Goal: Task Accomplishment & Management: Use online tool/utility

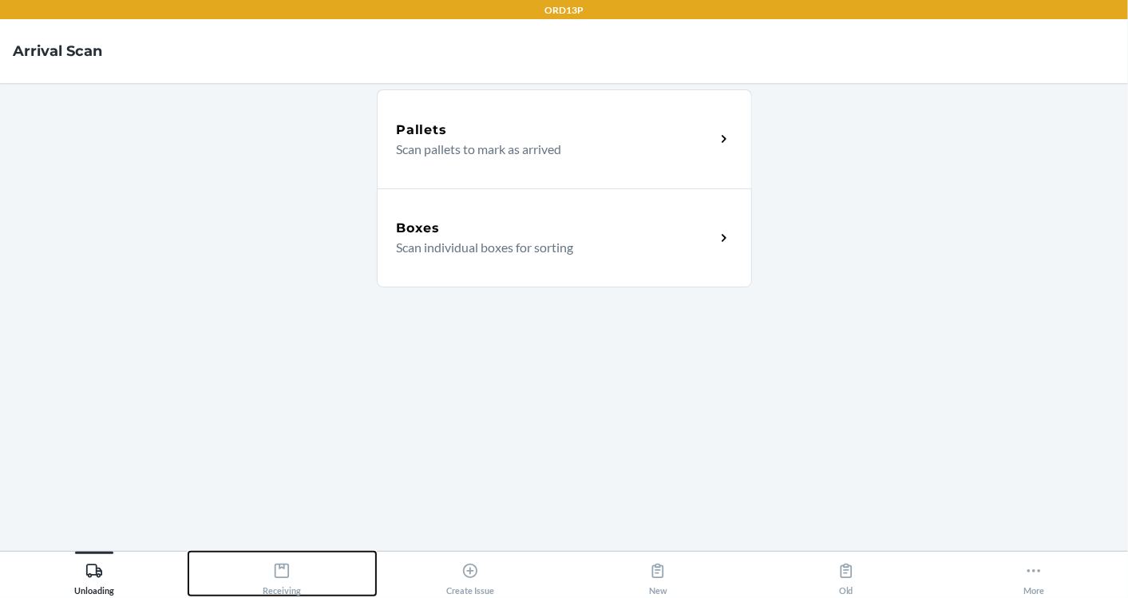
click at [283, 552] on button "Receiving" at bounding box center [282, 574] width 188 height 44
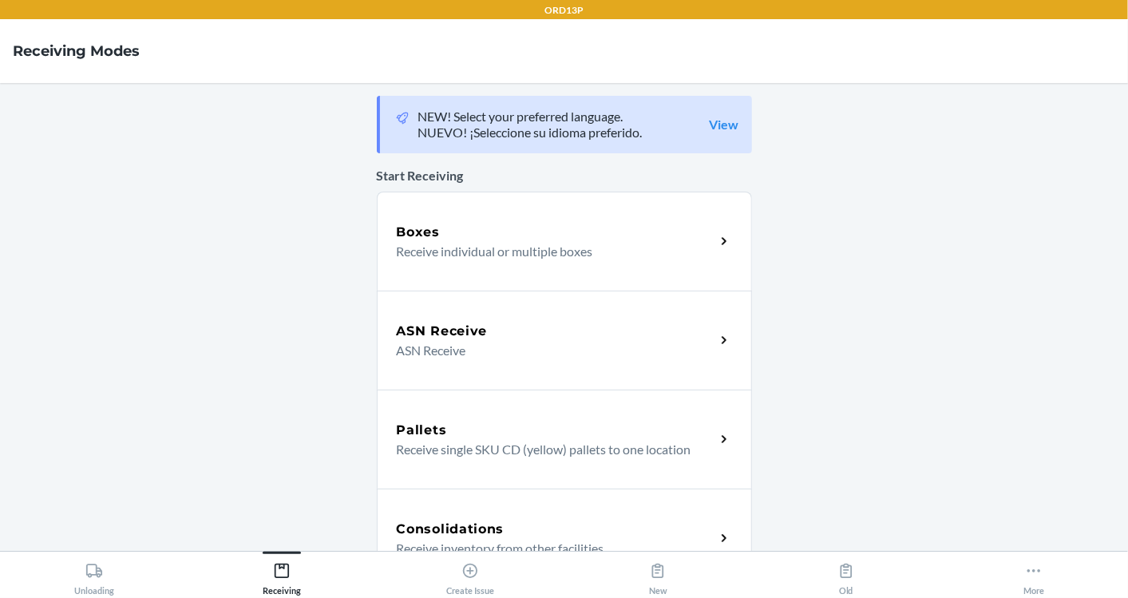
click at [430, 234] on h5 "Boxes" at bounding box center [419, 232] width 44 height 19
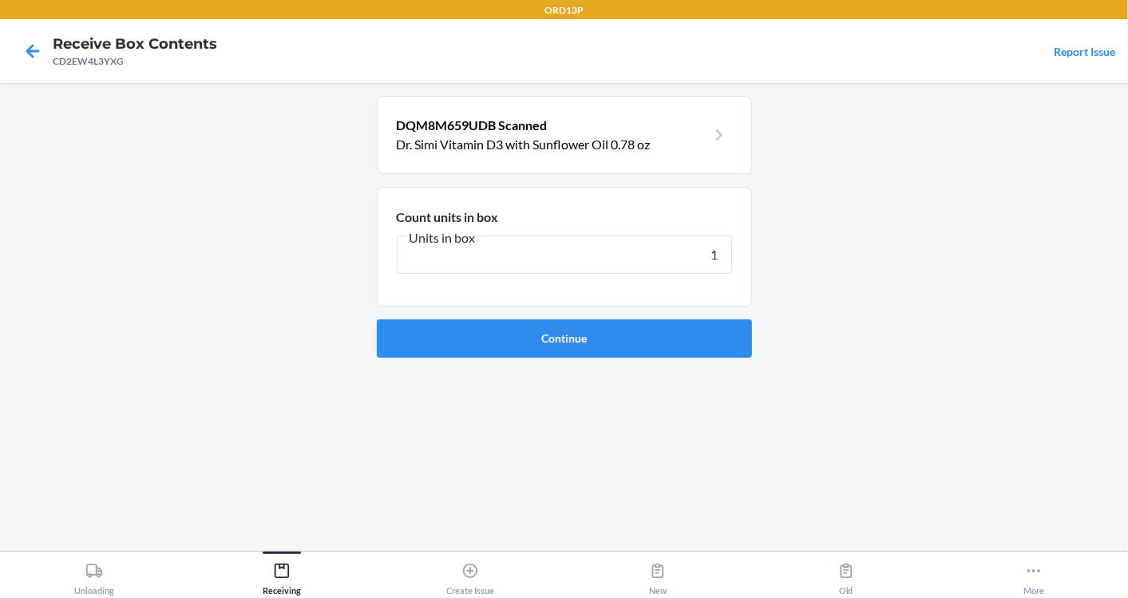
type input "12"
click button "Continue" at bounding box center [564, 338] width 375 height 38
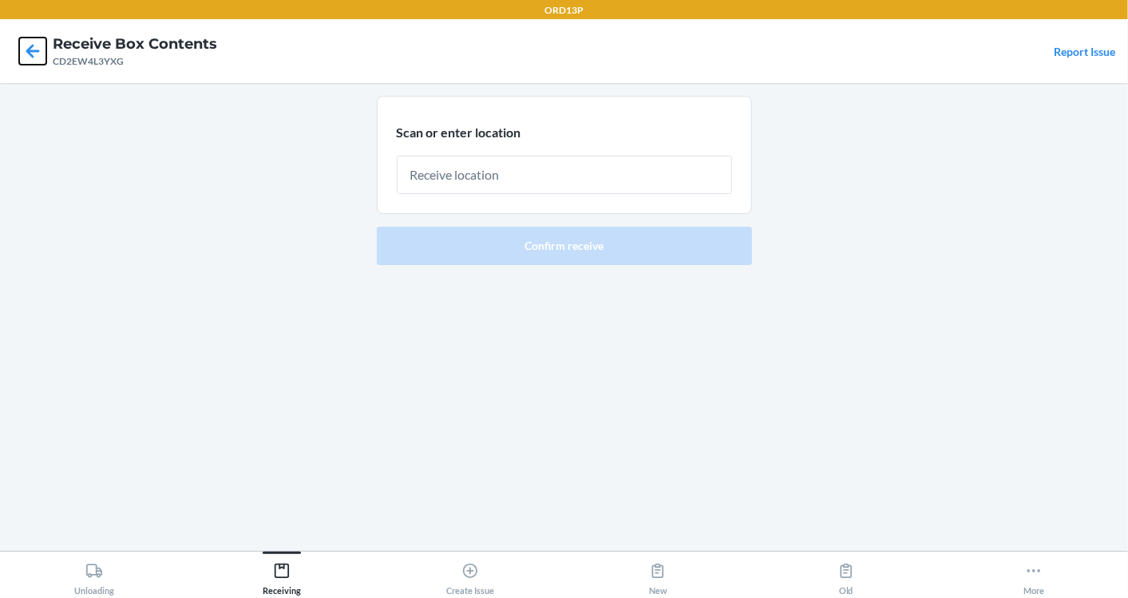
click at [25, 56] on icon at bounding box center [32, 51] width 27 height 27
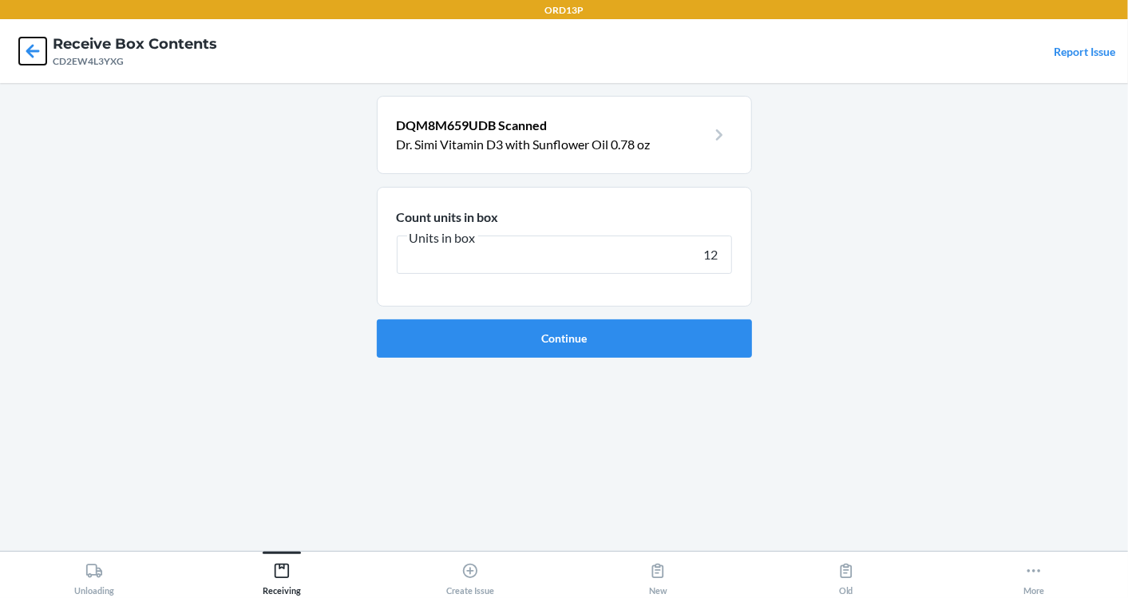
click at [25, 56] on icon at bounding box center [32, 51] width 27 height 27
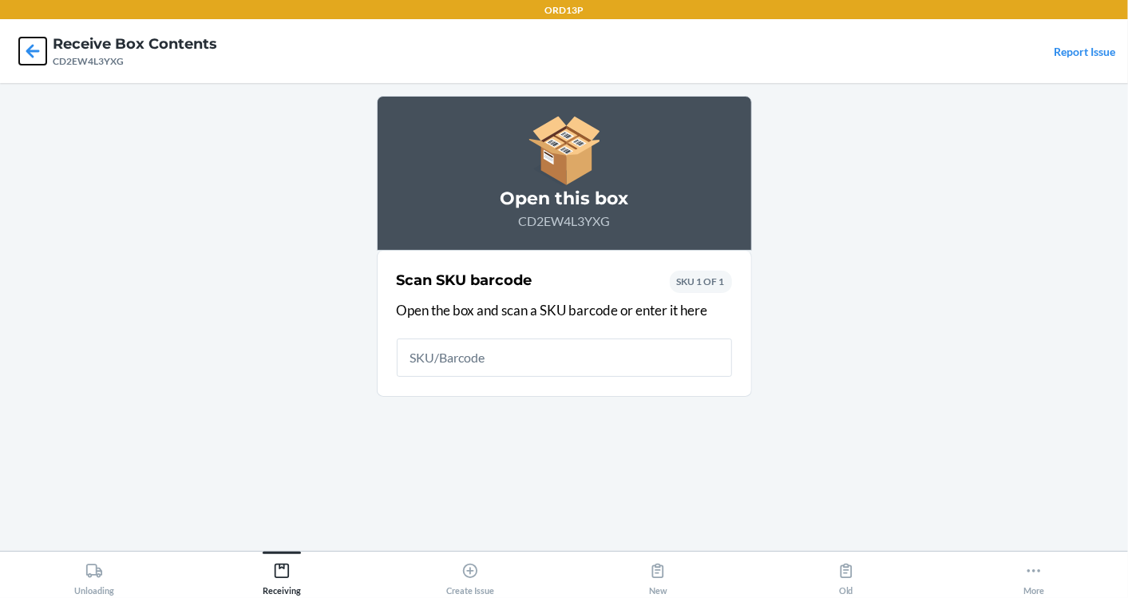
click at [25, 56] on icon at bounding box center [32, 51] width 27 height 27
click at [522, 358] on input "text" at bounding box center [564, 358] width 335 height 38
type input "850063910002"
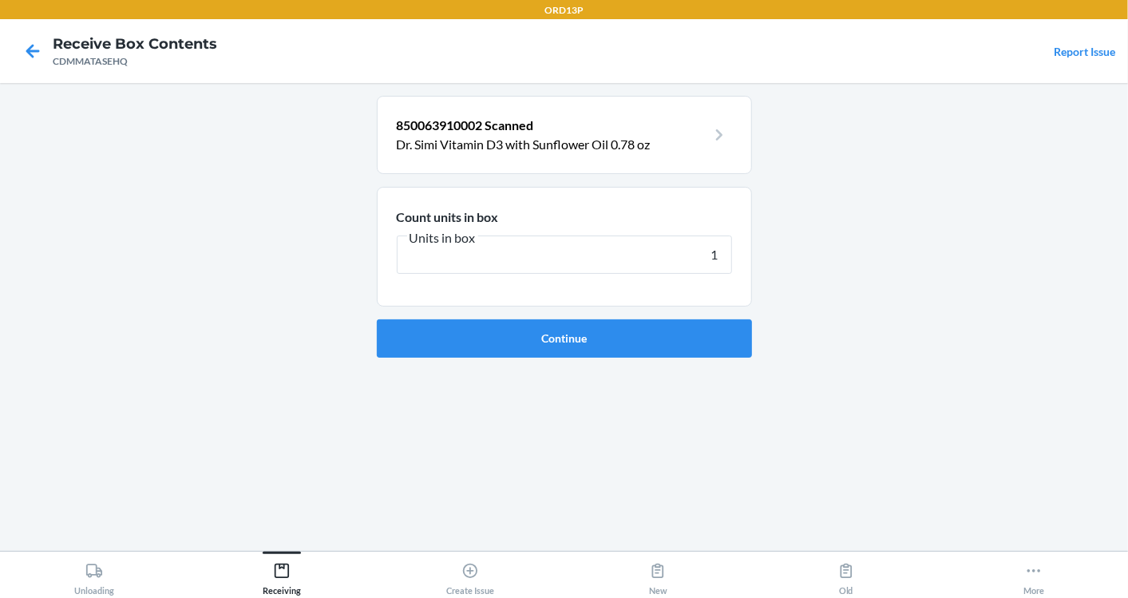
type input "12"
click button "Continue" at bounding box center [564, 338] width 375 height 38
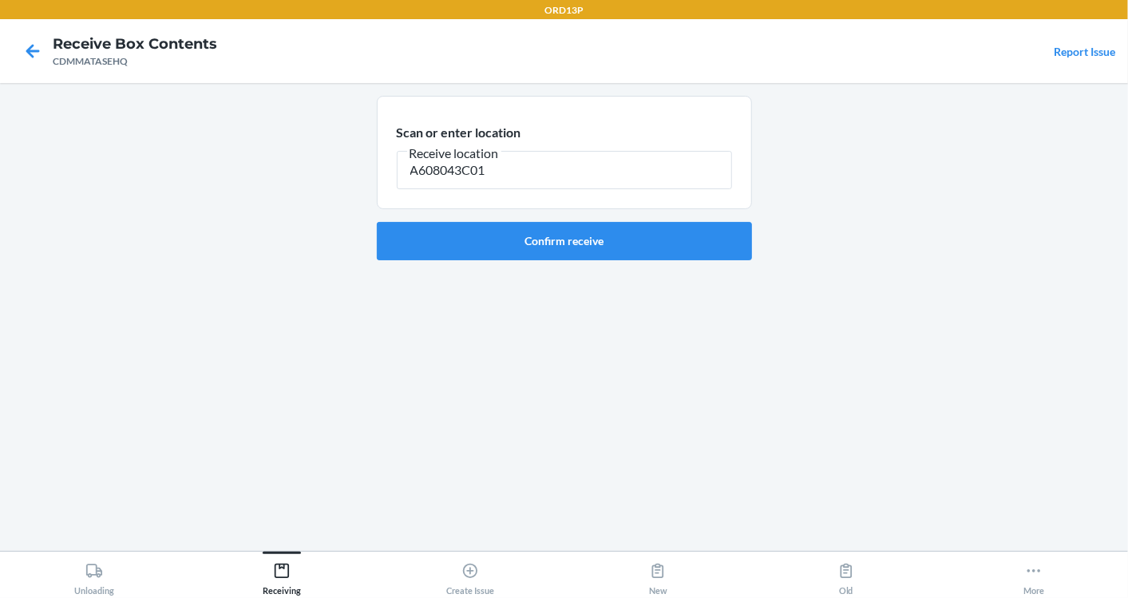
type input "A608043C01"
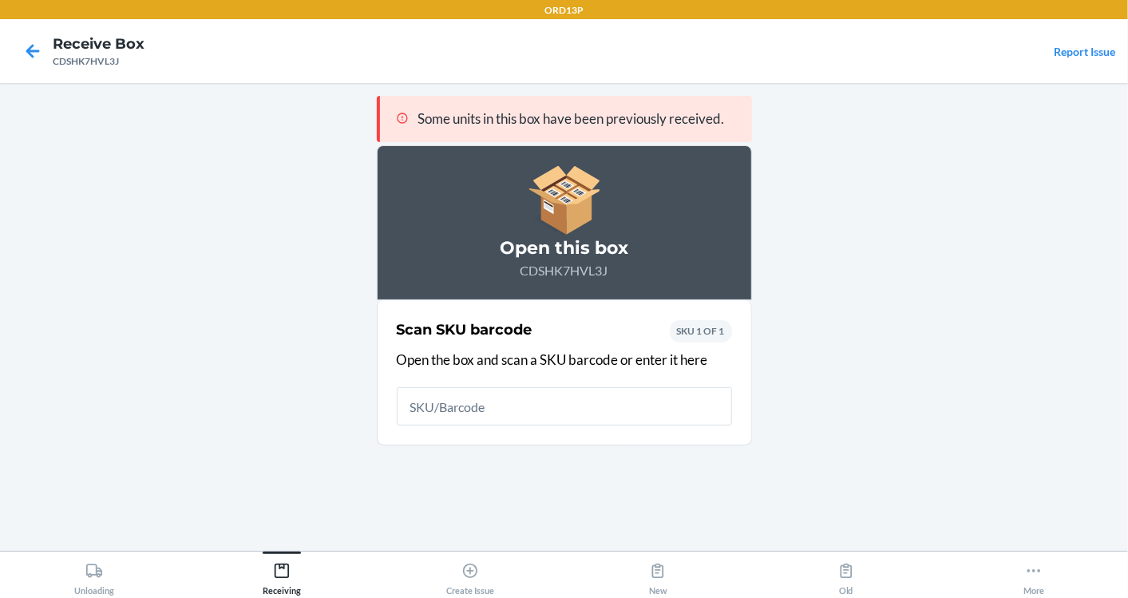
click at [494, 390] on input "text" at bounding box center [564, 406] width 335 height 38
click at [531, 410] on input "text" at bounding box center [564, 406] width 335 height 38
type input "850063910002"
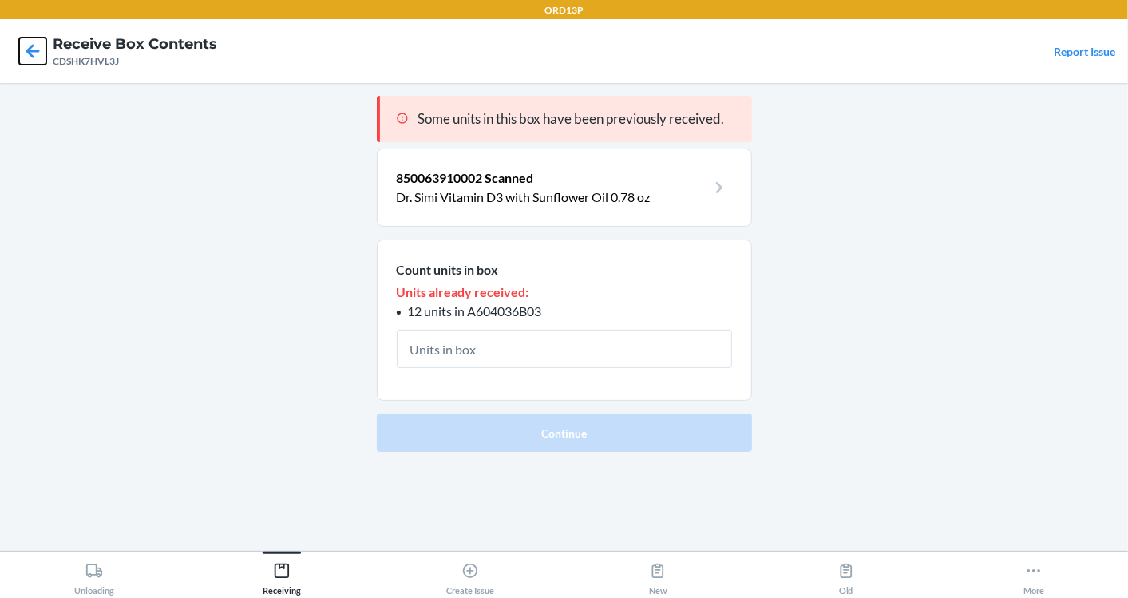
click at [35, 57] on icon at bounding box center [32, 51] width 27 height 27
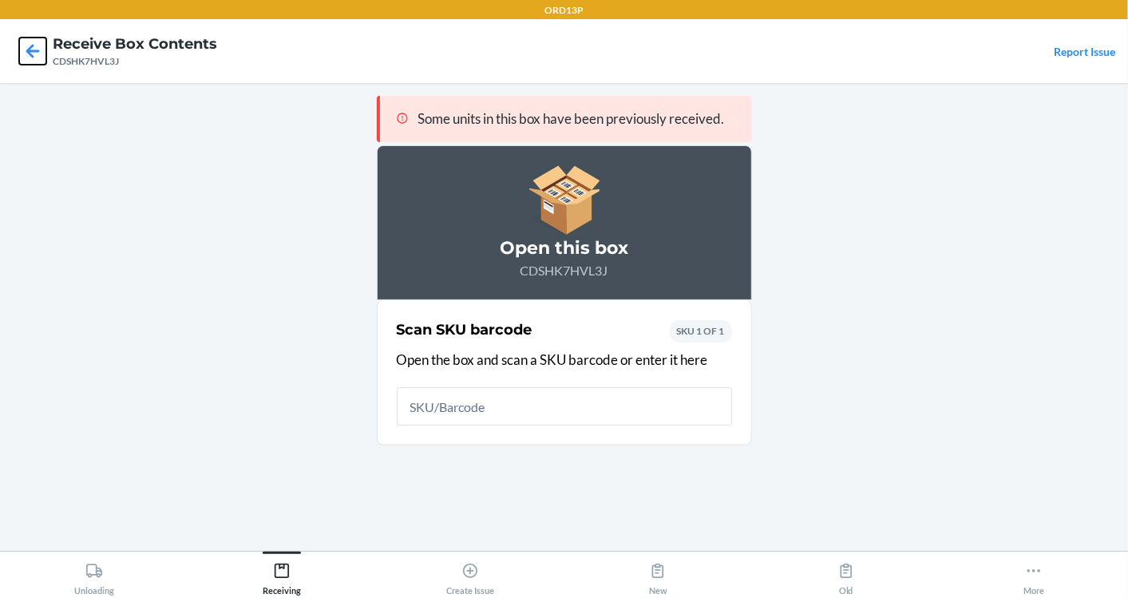
click at [35, 57] on icon at bounding box center [32, 51] width 27 height 27
type input "850063910002"
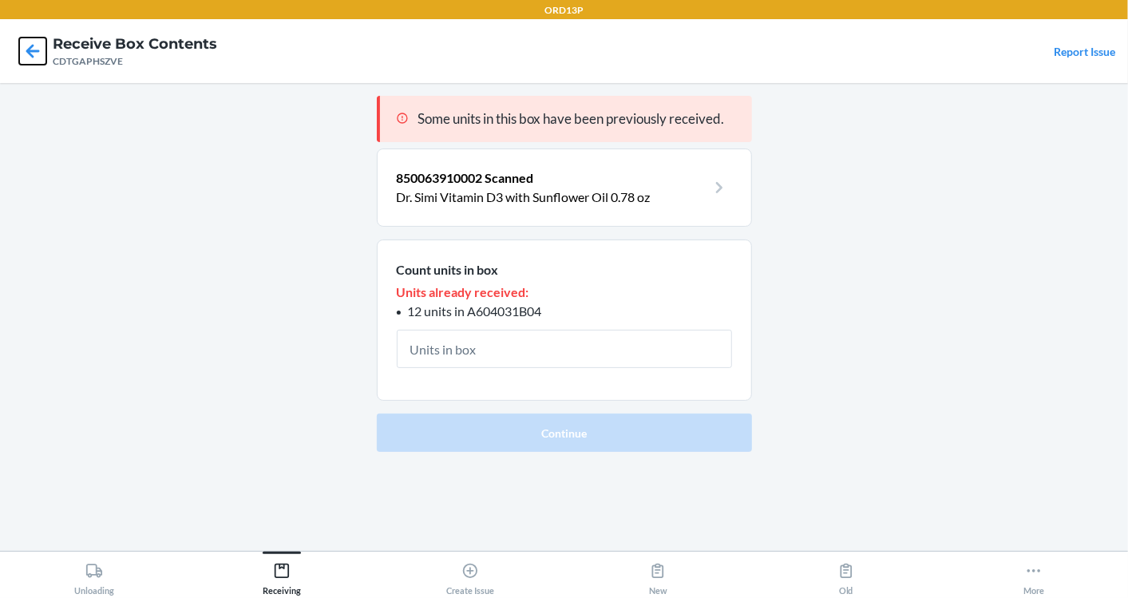
click at [36, 50] on icon at bounding box center [33, 51] width 14 height 14
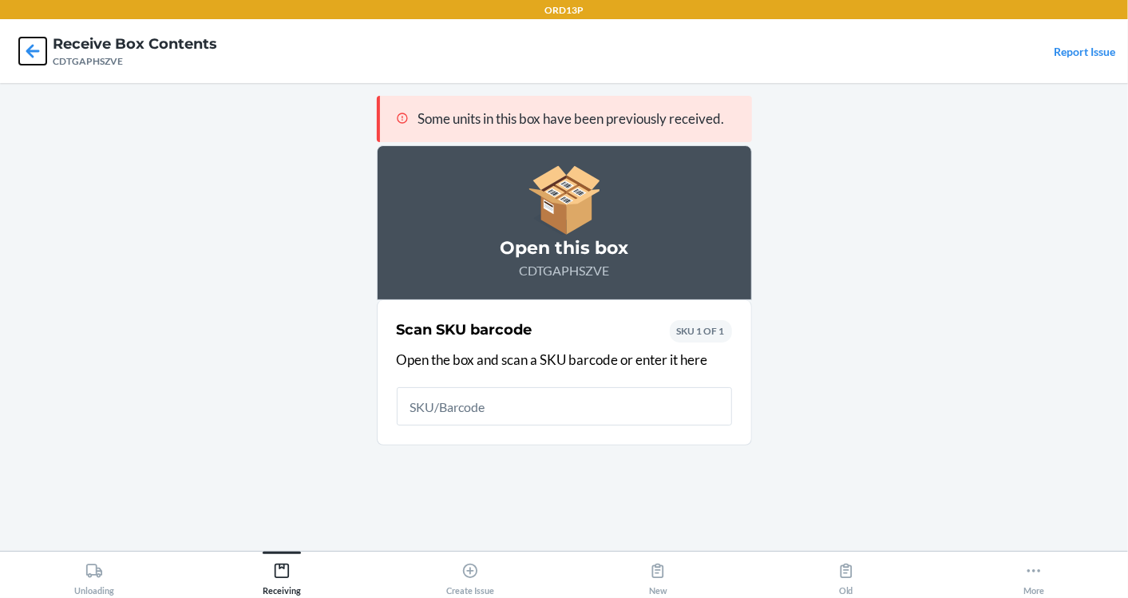
click at [36, 50] on icon at bounding box center [33, 51] width 14 height 14
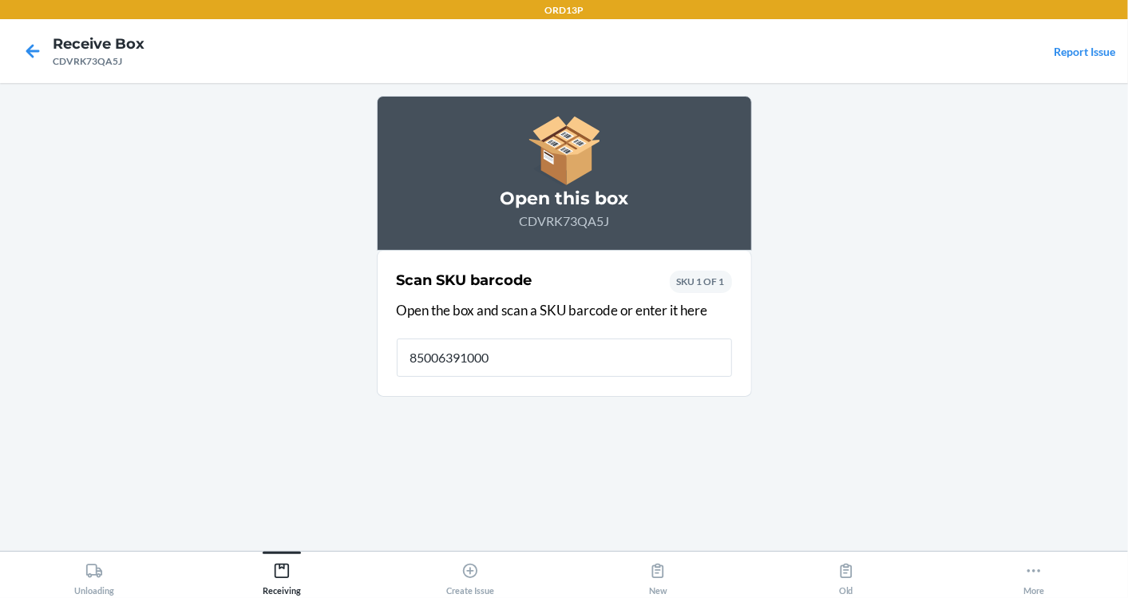
type input "850063910002"
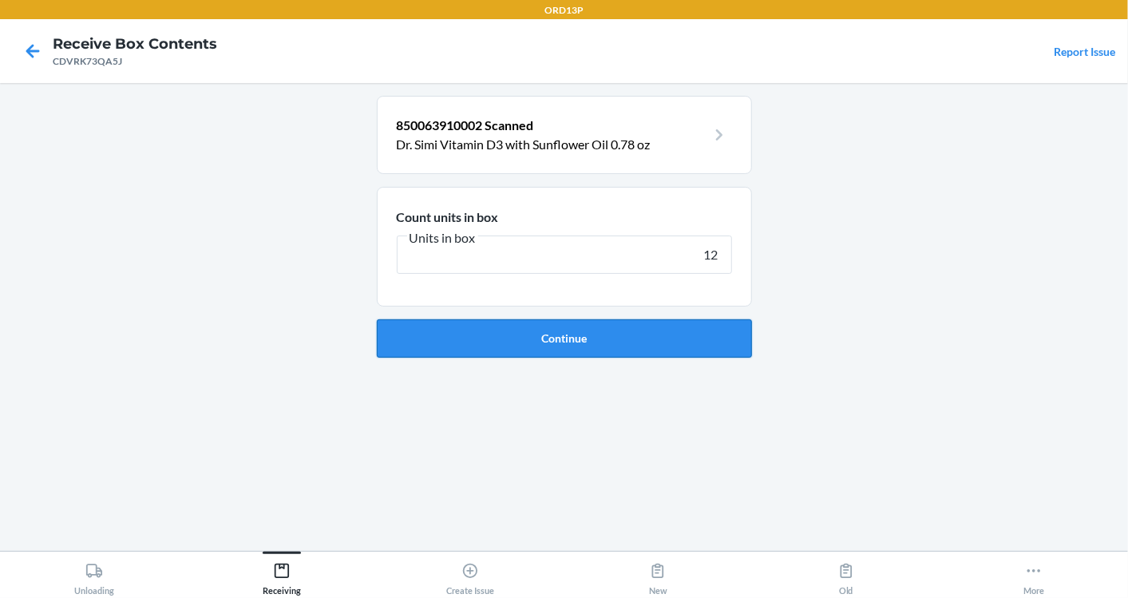
type input "12"
click at [499, 322] on button "Continue" at bounding box center [564, 338] width 375 height 38
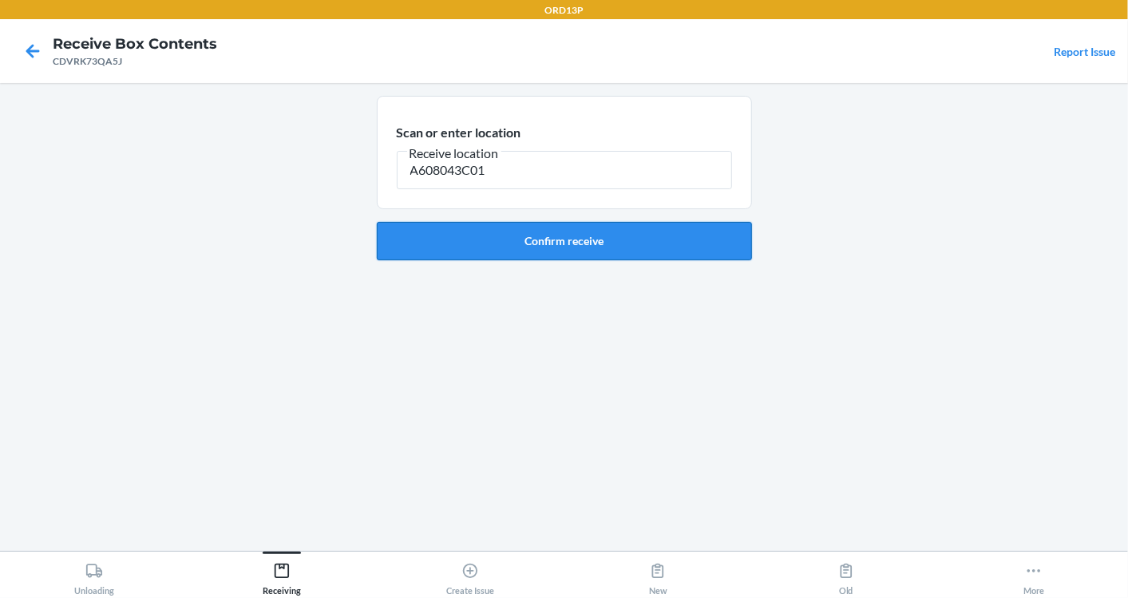
type input "A608043C01"
click at [557, 232] on button "Confirm receive" at bounding box center [564, 241] width 375 height 38
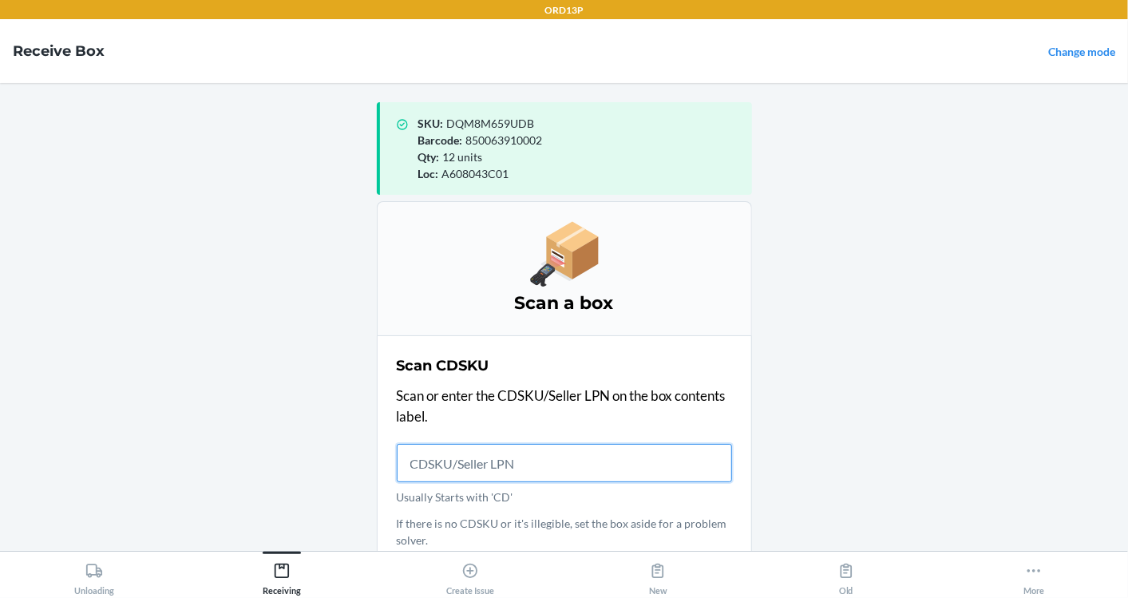
click at [522, 461] on input "Usually Starts with 'CD'" at bounding box center [564, 463] width 335 height 38
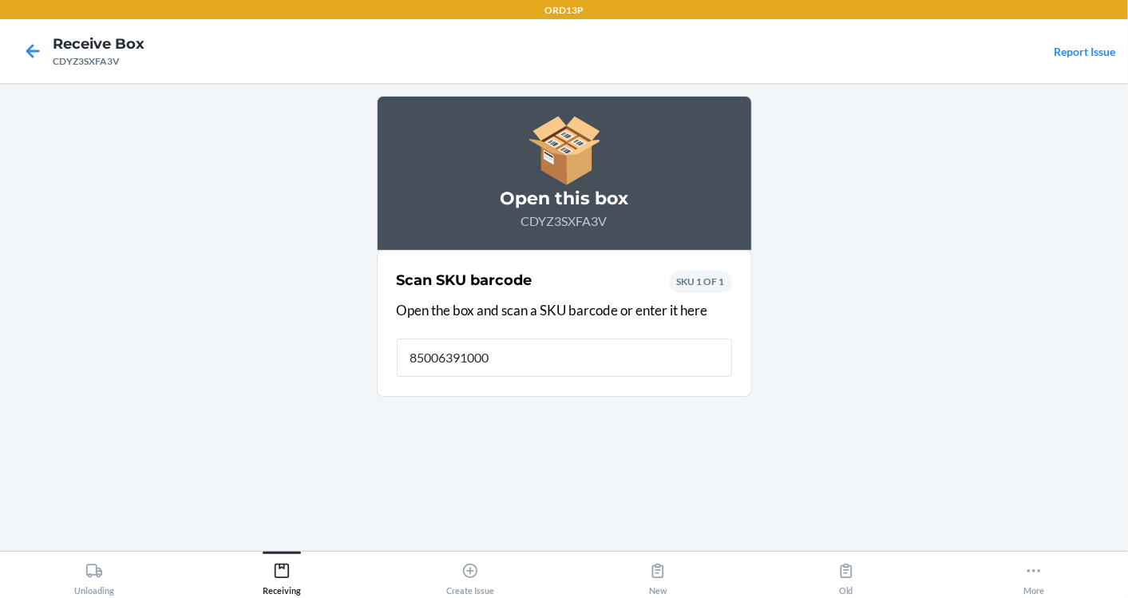
type input "850063910002"
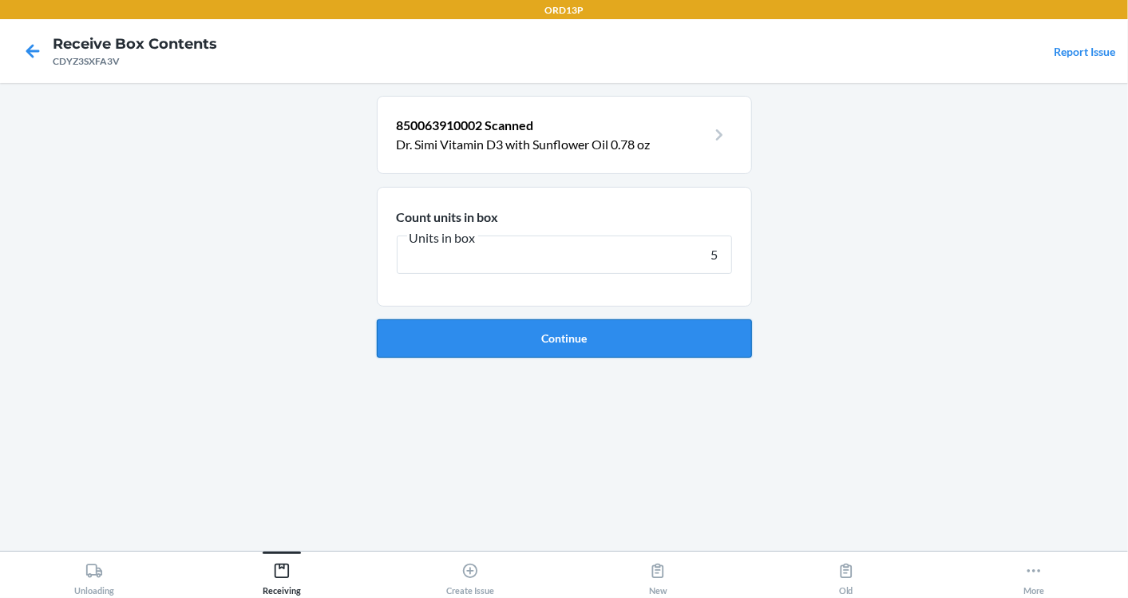
type input "5"
click at [568, 333] on button "Continue" at bounding box center [564, 338] width 375 height 38
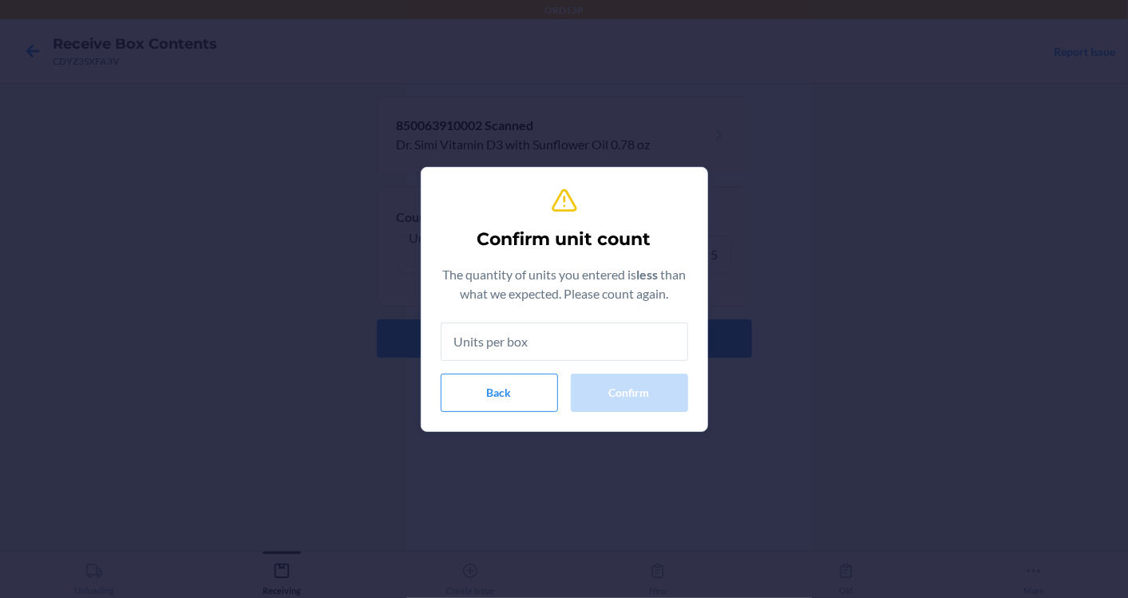
type input "5"
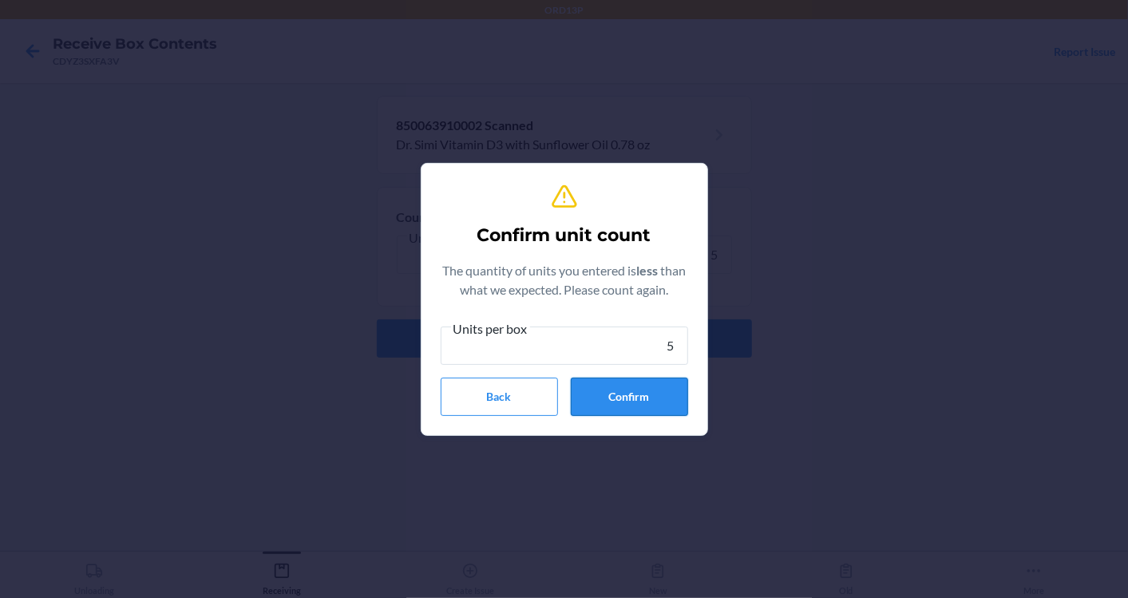
click at [601, 378] on button "Confirm" at bounding box center [629, 397] width 117 height 38
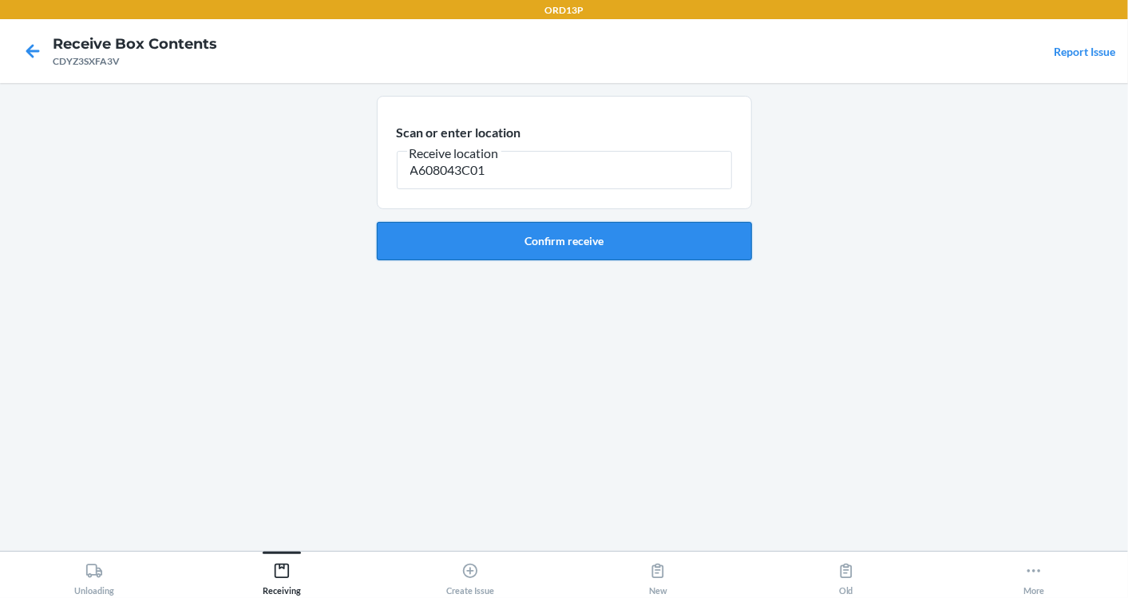
type input "A608043C01"
click at [500, 254] on button "Confirm receive" at bounding box center [564, 241] width 375 height 38
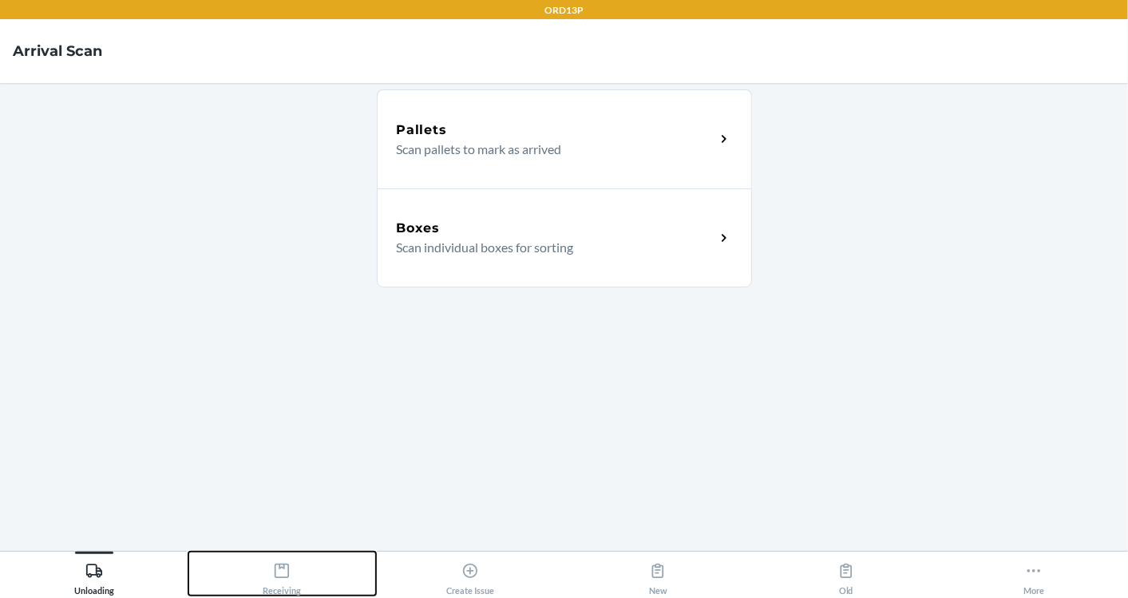
click at [287, 556] on div "Receiving" at bounding box center [282, 576] width 38 height 40
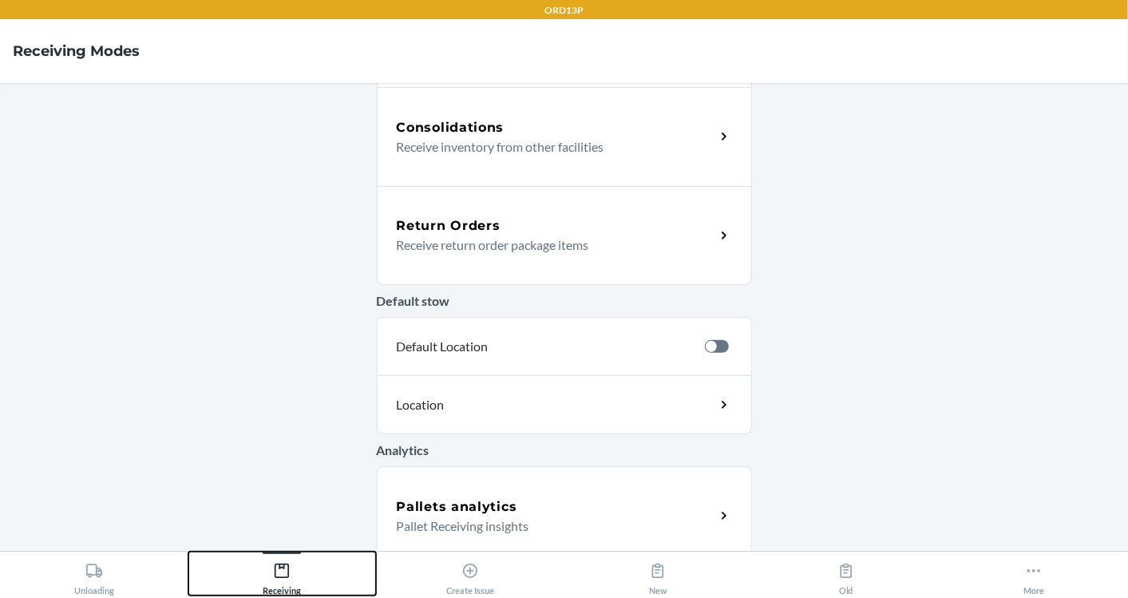
scroll to position [514, 0]
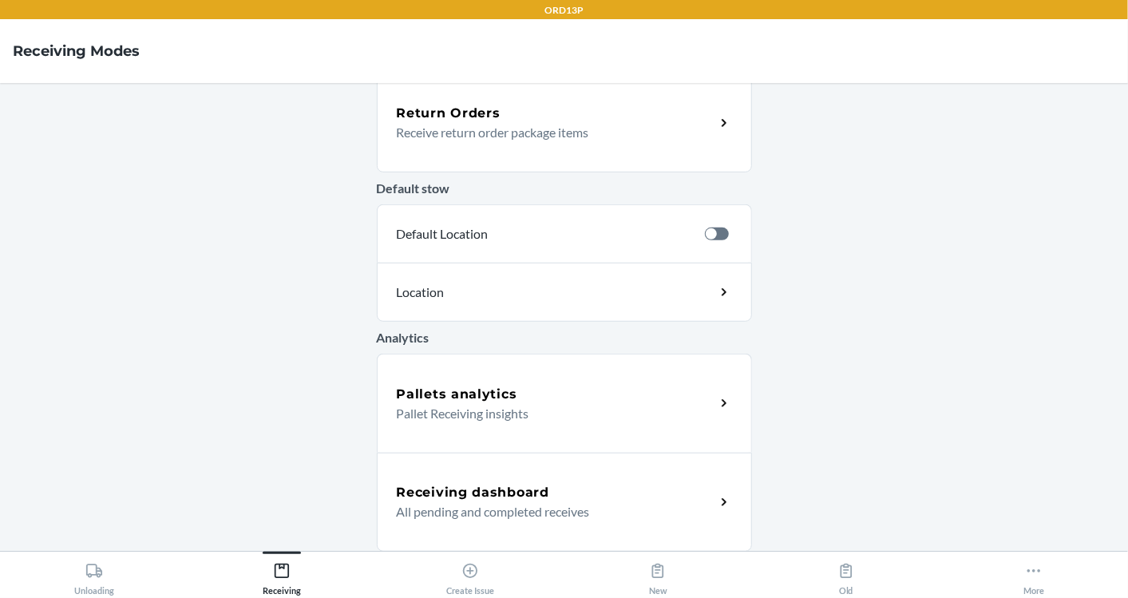
click at [415, 475] on div "Receiving dashboard All pending and completed receives" at bounding box center [564, 502] width 375 height 99
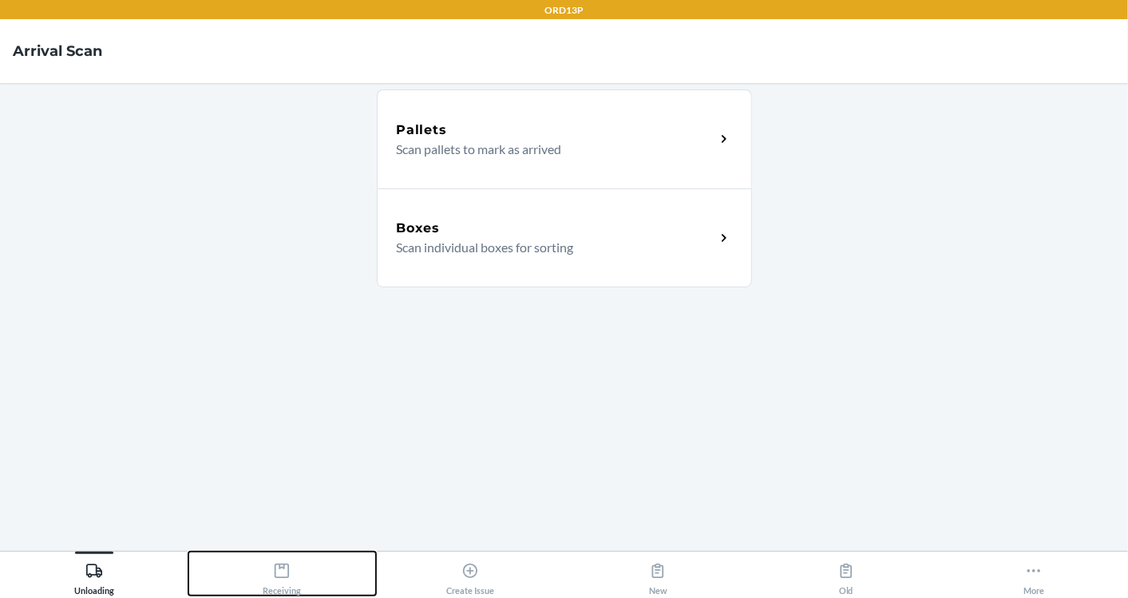
click at [299, 558] on div "Receiving" at bounding box center [282, 576] width 38 height 40
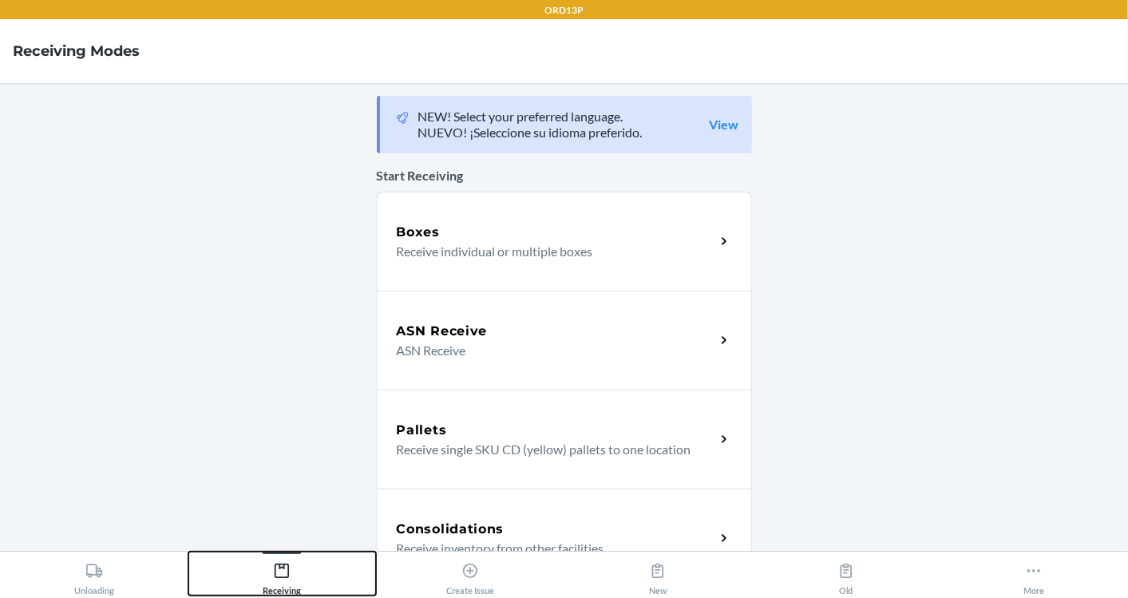
scroll to position [514, 0]
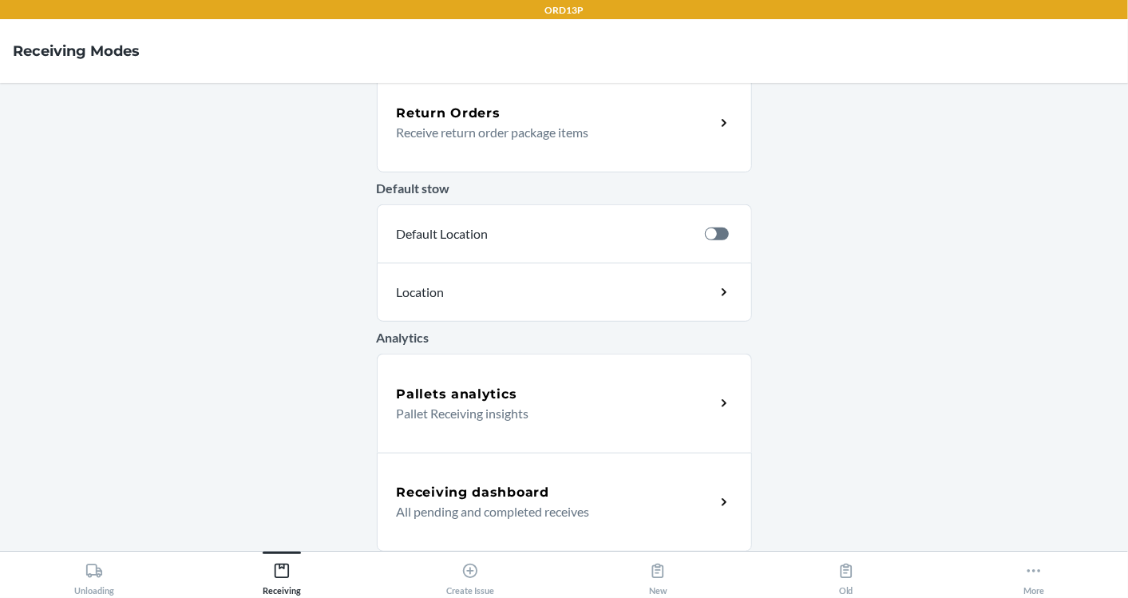
click at [431, 486] on h5 "Receiving dashboard" at bounding box center [473, 492] width 152 height 19
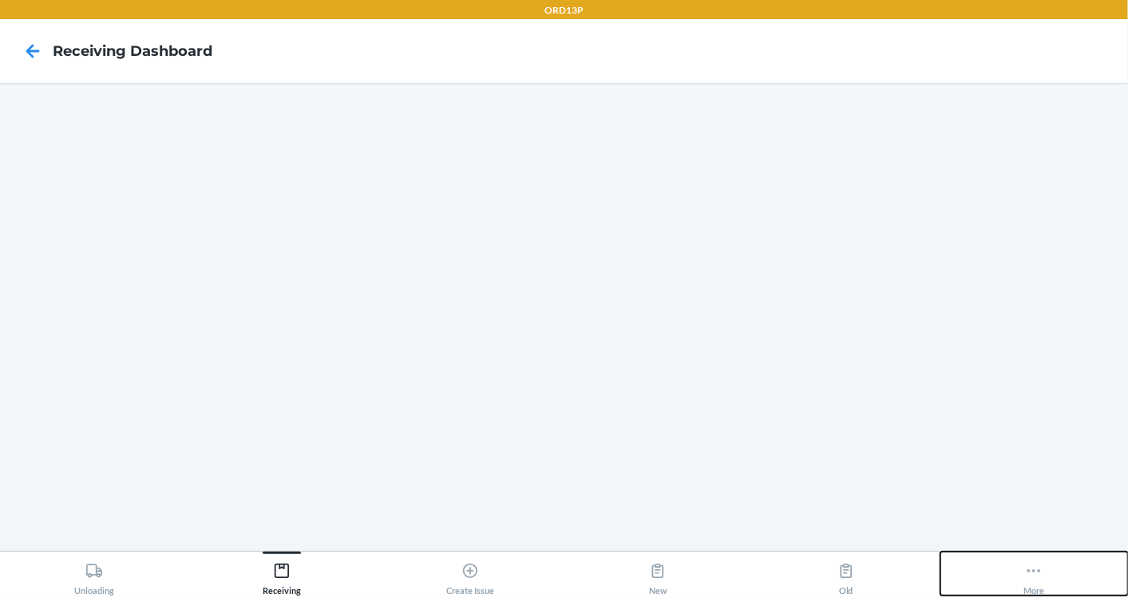
click at [1022, 584] on button "More" at bounding box center [1035, 574] width 188 height 44
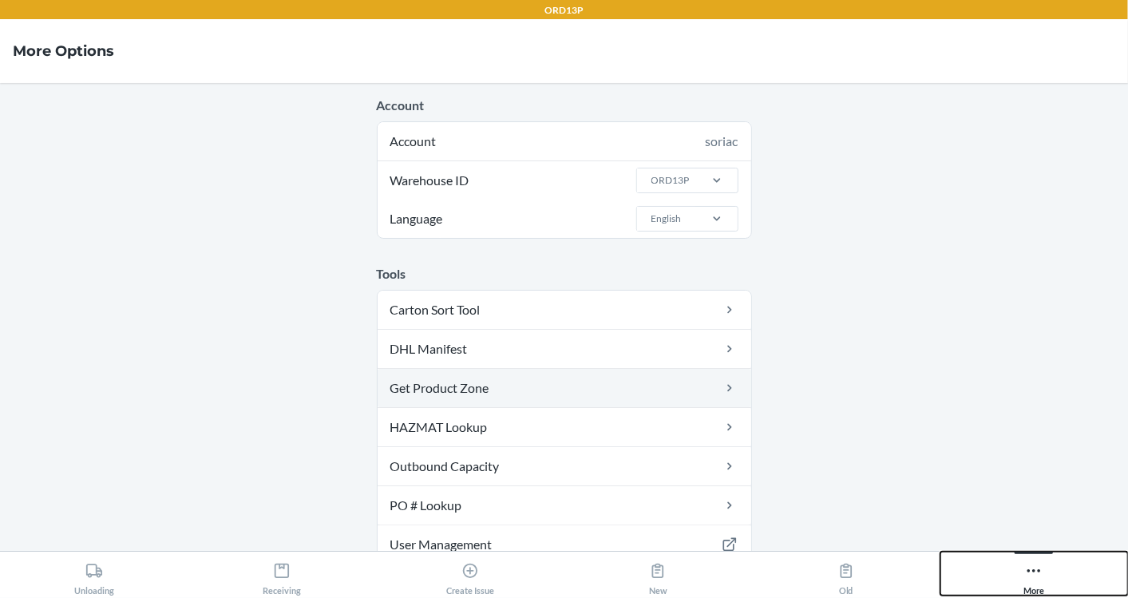
scroll to position [147, 0]
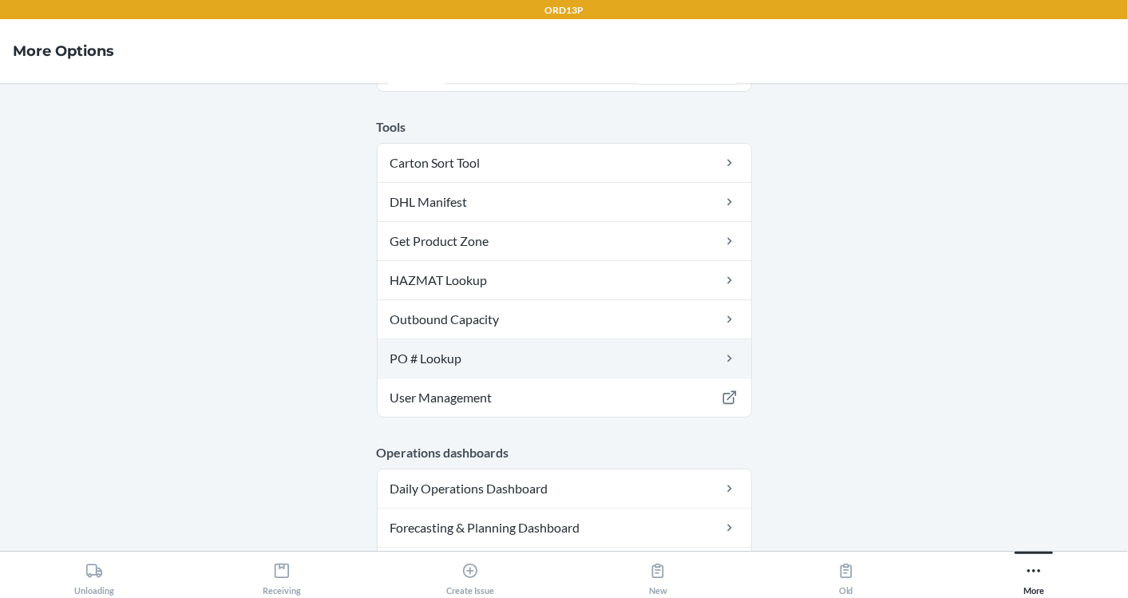
click at [446, 355] on link "PO # Lookup" at bounding box center [565, 358] width 374 height 38
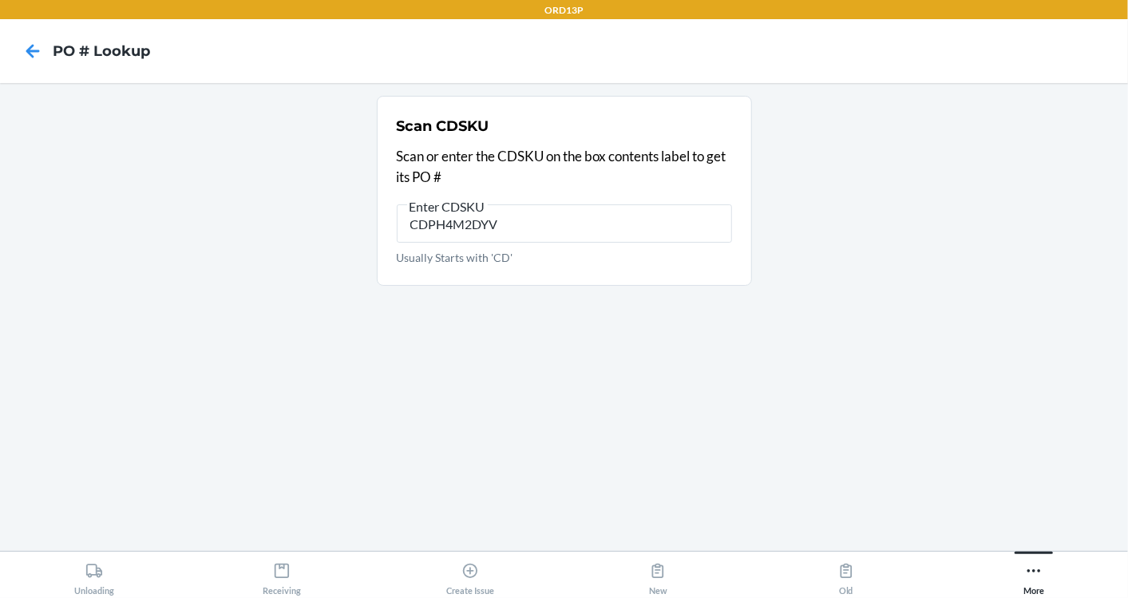
type input "CDPH4M2DYVS"
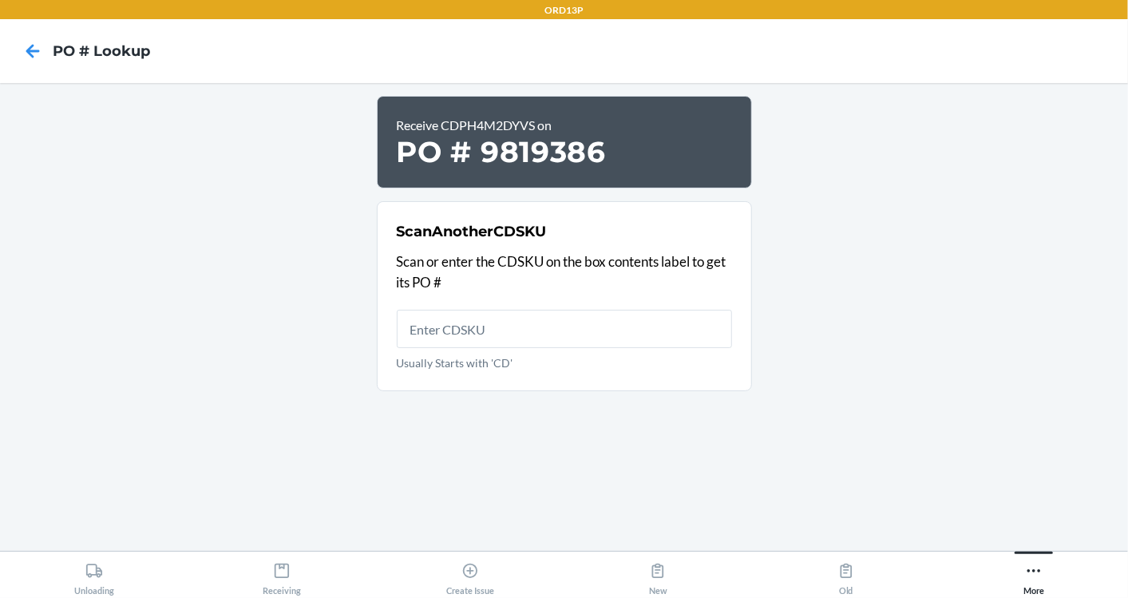
click at [529, 158] on h1 "PO # 9819386" at bounding box center [564, 152] width 335 height 34
copy h1 "9819386"
click at [855, 217] on main "Receive CDPH4M2DYVS on PO # 9819386 Scan Another CDSKU Scan or enter the CDSKU …" at bounding box center [564, 317] width 1128 height 468
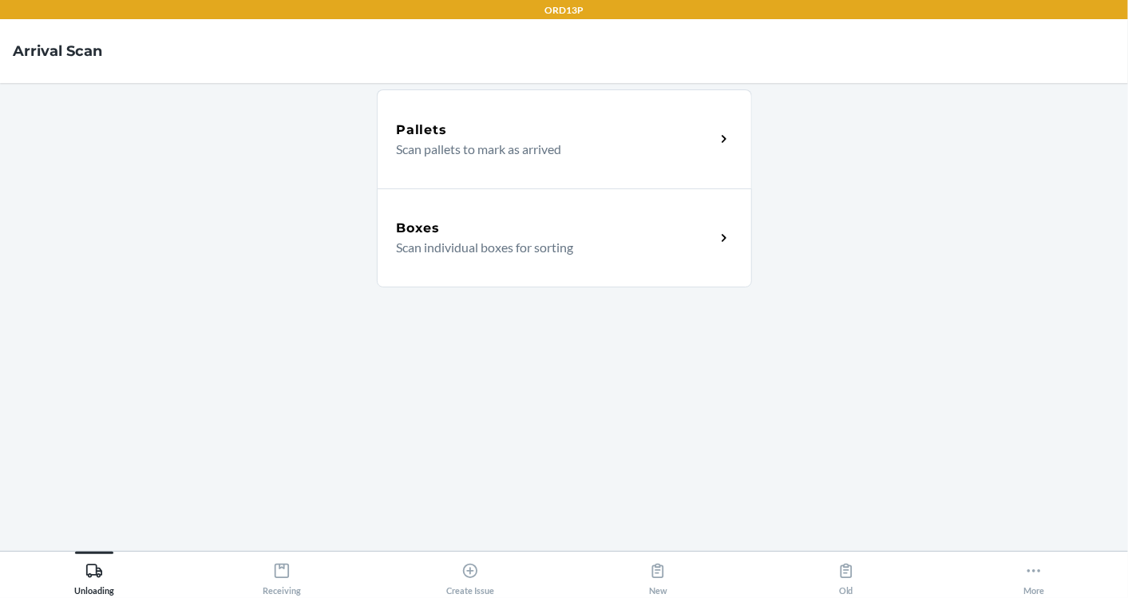
click at [278, 596] on div "Unloading Receiving Create Issue New Old More" at bounding box center [564, 574] width 1128 height 47
click at [276, 595] on div "Unloading Receiving Create Issue New Old More" at bounding box center [564, 574] width 1128 height 47
click at [294, 575] on div "Receiving" at bounding box center [282, 576] width 38 height 40
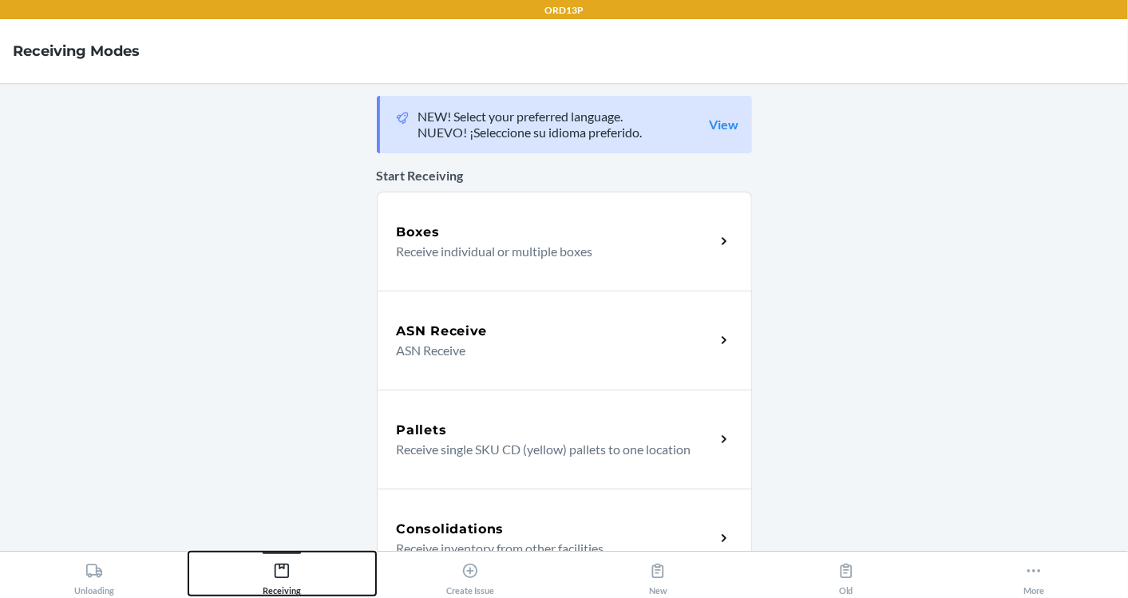
scroll to position [514, 0]
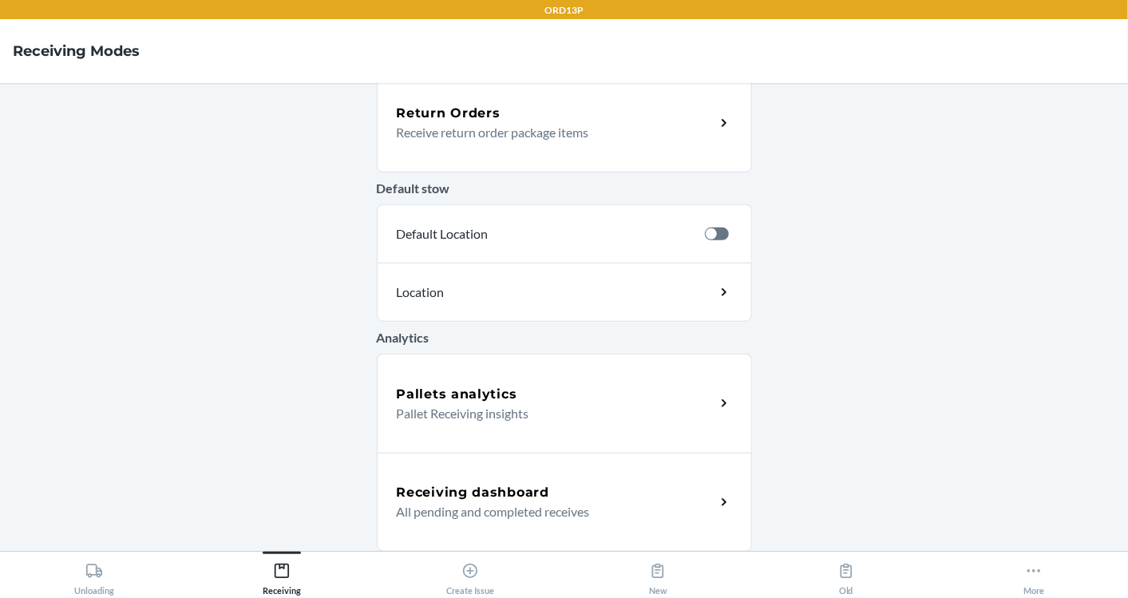
click at [472, 485] on h5 "Receiving dashboard" at bounding box center [473, 492] width 152 height 19
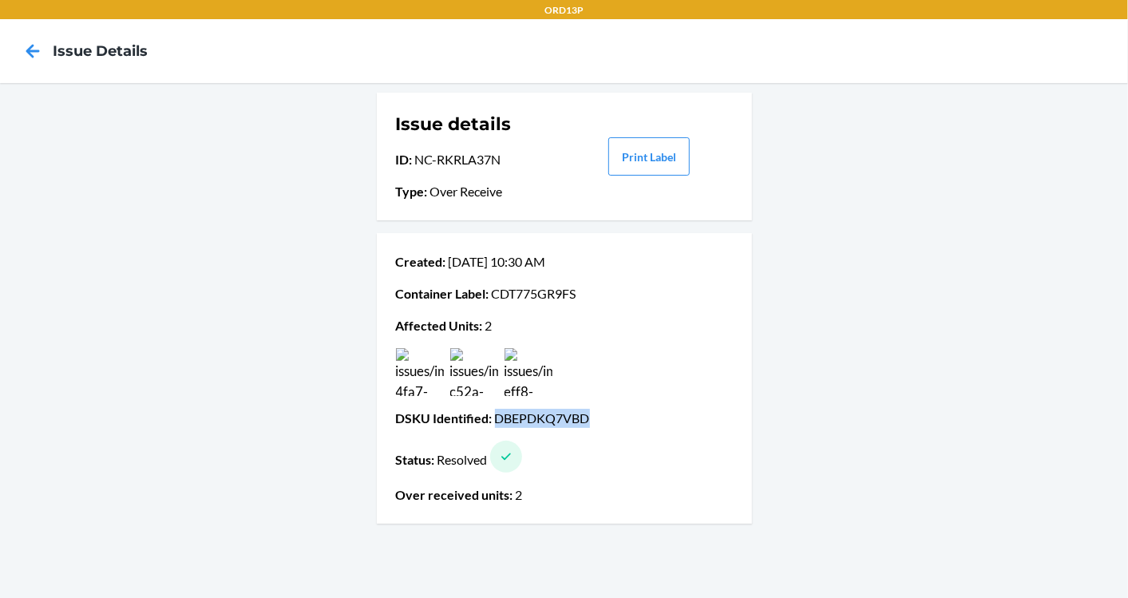
click at [511, 369] on img at bounding box center [529, 372] width 48 height 48
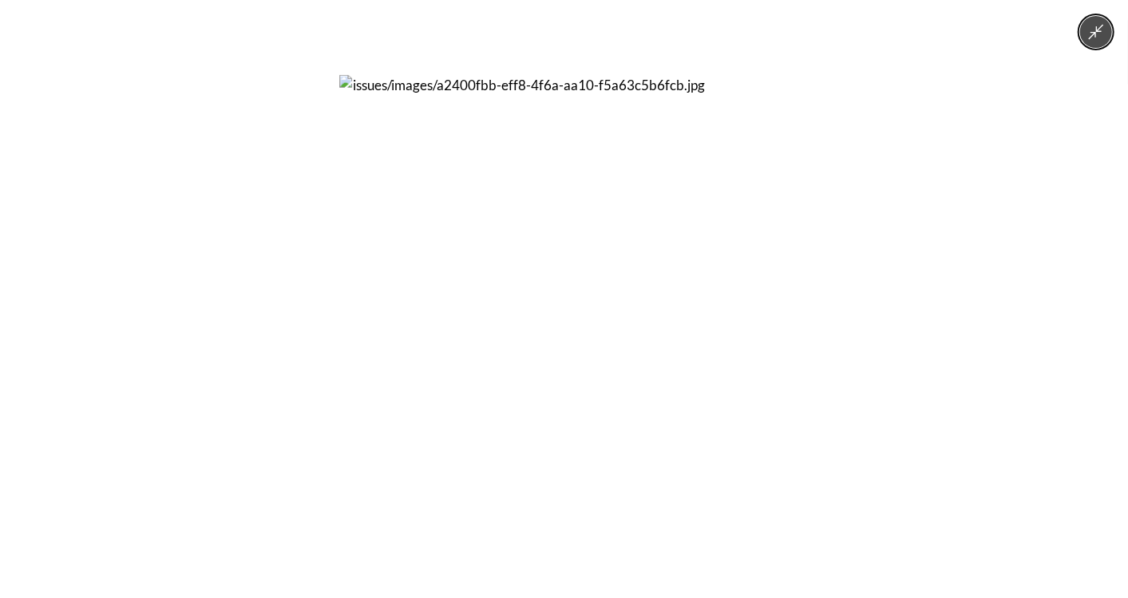
click at [517, 372] on img at bounding box center [564, 299] width 449 height 449
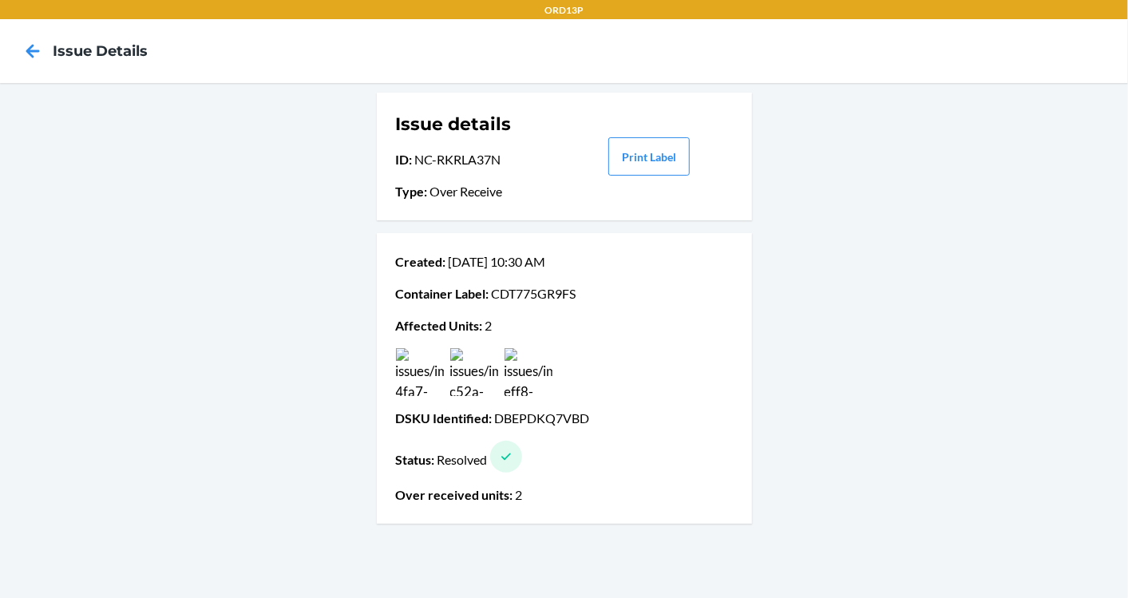
click at [488, 374] on img at bounding box center [474, 372] width 48 height 48
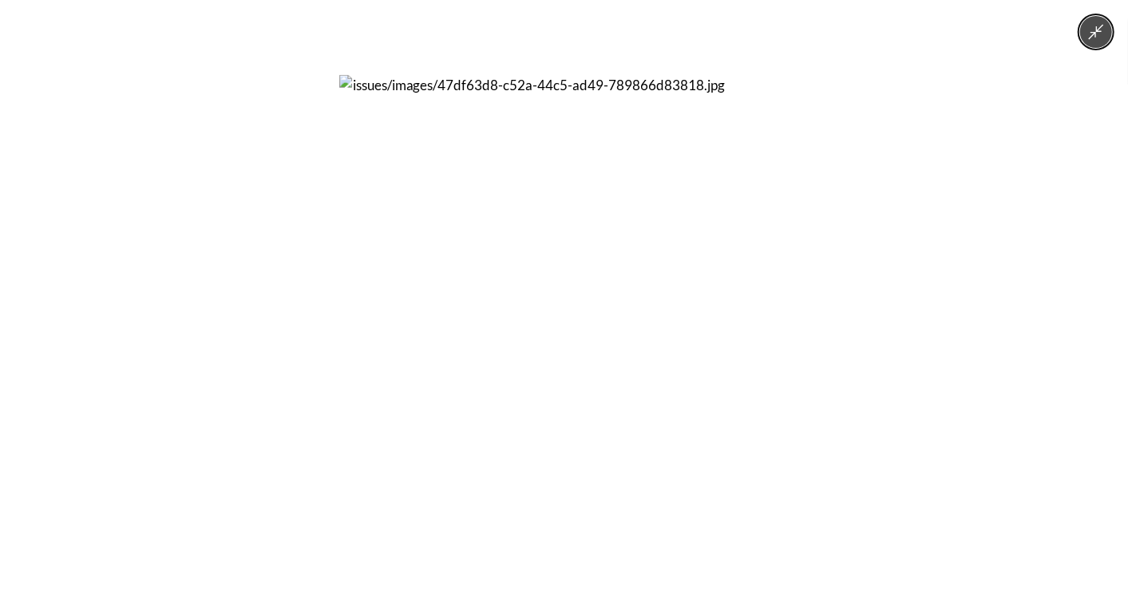
click at [474, 374] on img at bounding box center [564, 299] width 449 height 449
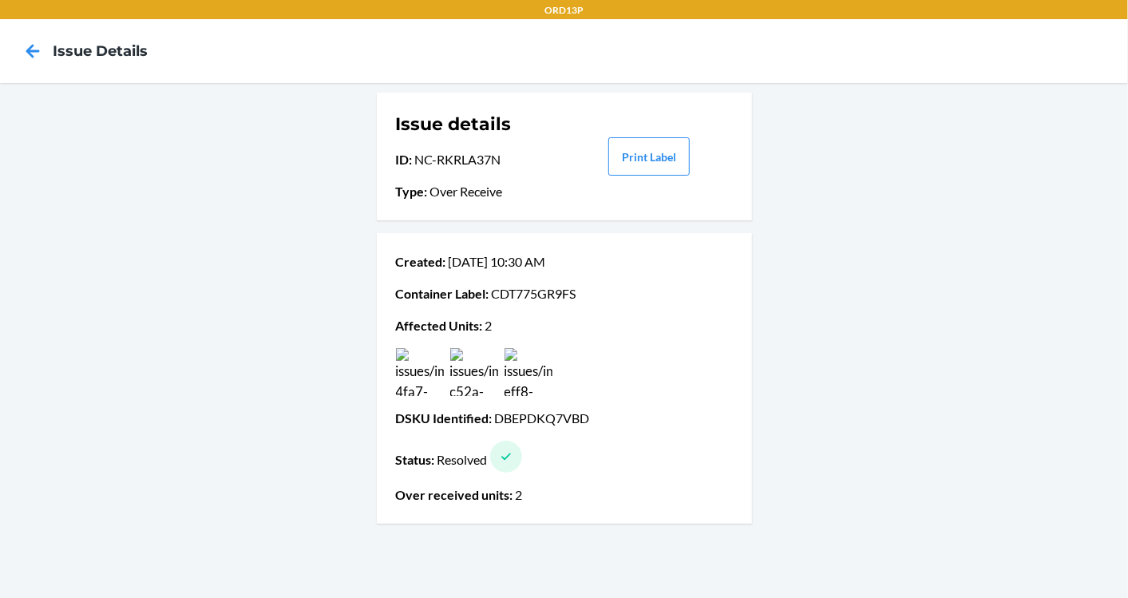
click at [397, 369] on img at bounding box center [420, 372] width 48 height 48
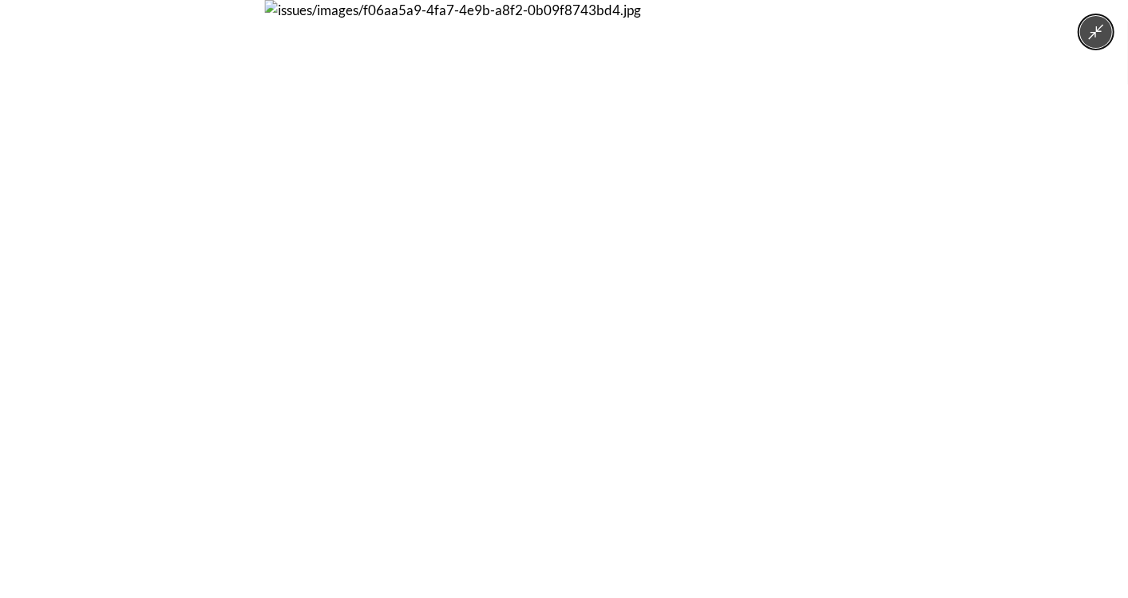
click at [413, 370] on img at bounding box center [564, 299] width 598 height 598
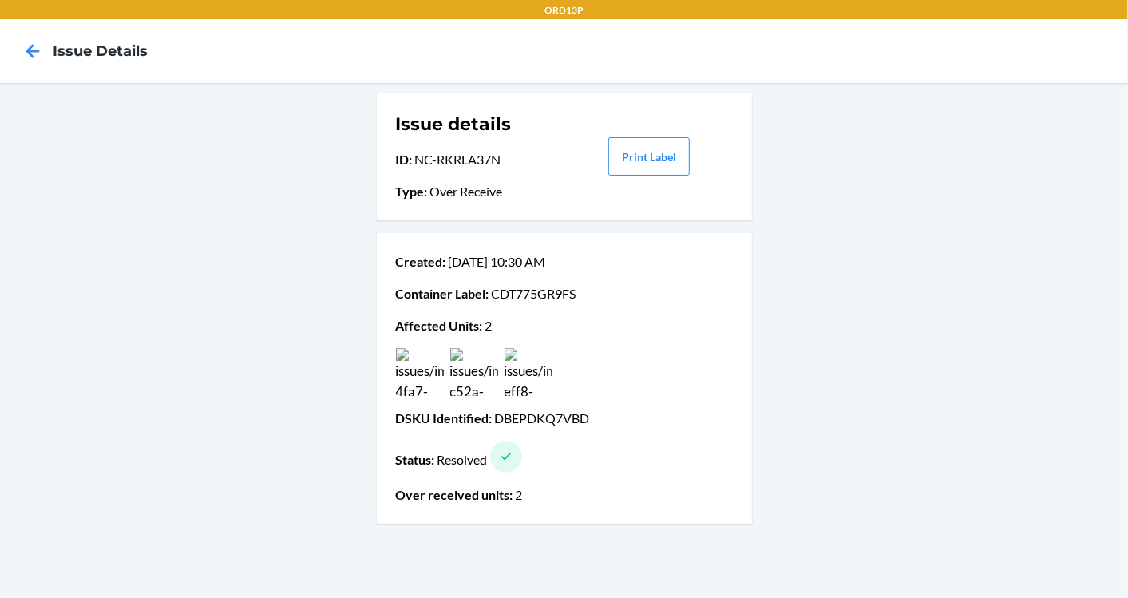
click at [417, 374] on img at bounding box center [420, 372] width 48 height 48
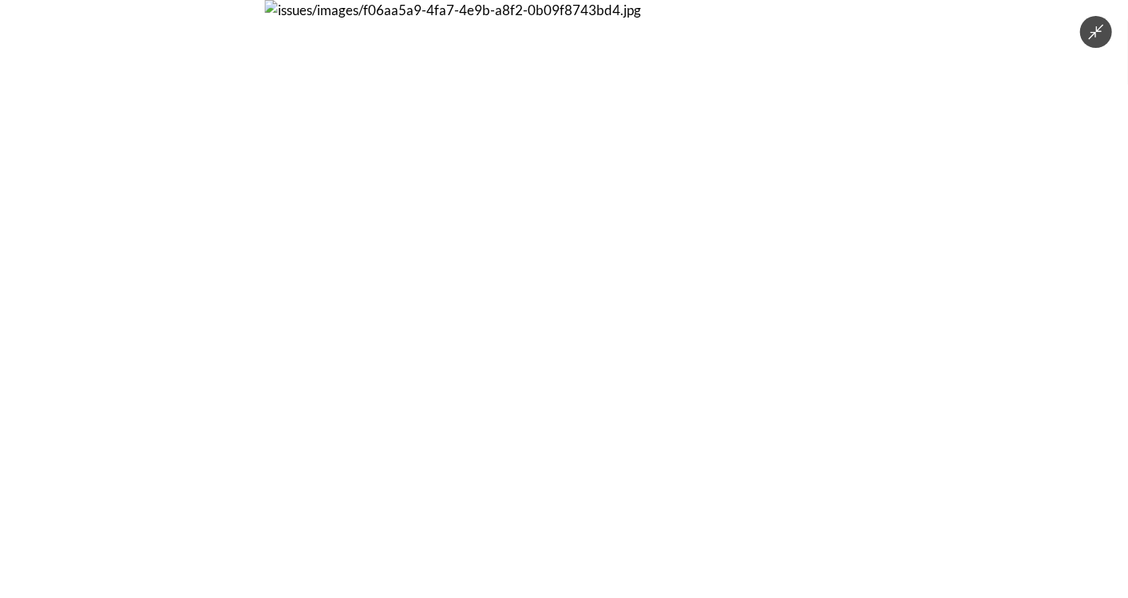
click at [445, 377] on img at bounding box center [564, 299] width 598 height 598
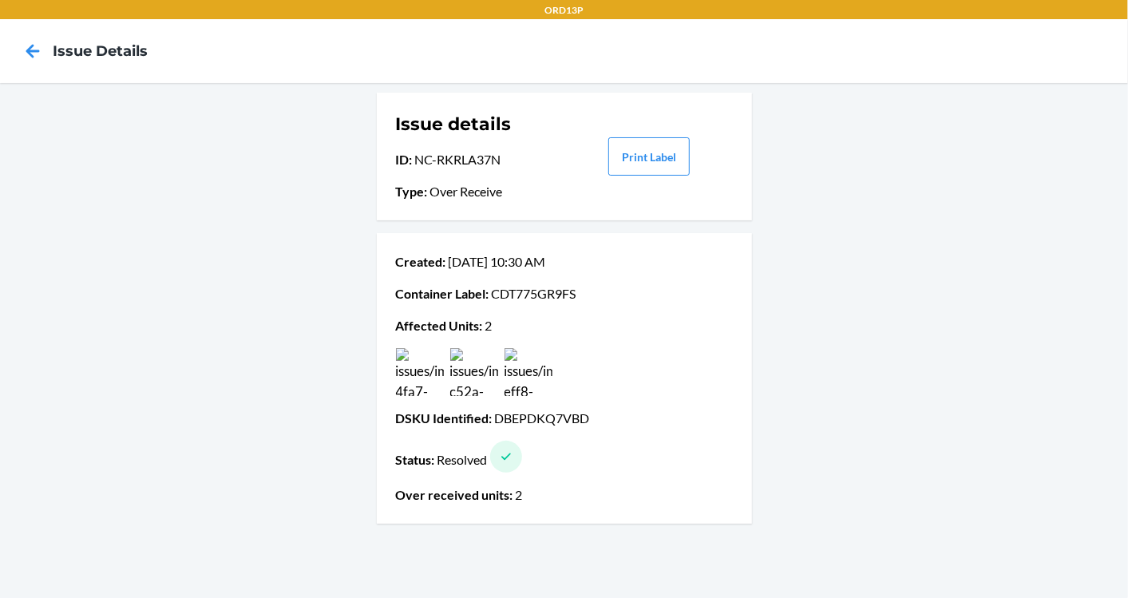
click at [526, 289] on p "Container Label : CDT775GR9FS" at bounding box center [564, 293] width 337 height 19
drag, startPoint x: 526, startPoint y: 289, endPoint x: 594, endPoint y: 278, distance: 68.8
click at [594, 278] on div "Created : Jul 04 10:30 AM Container Label : CDT775GR9FS Affected Units : 2 DSKU…" at bounding box center [564, 378] width 337 height 265
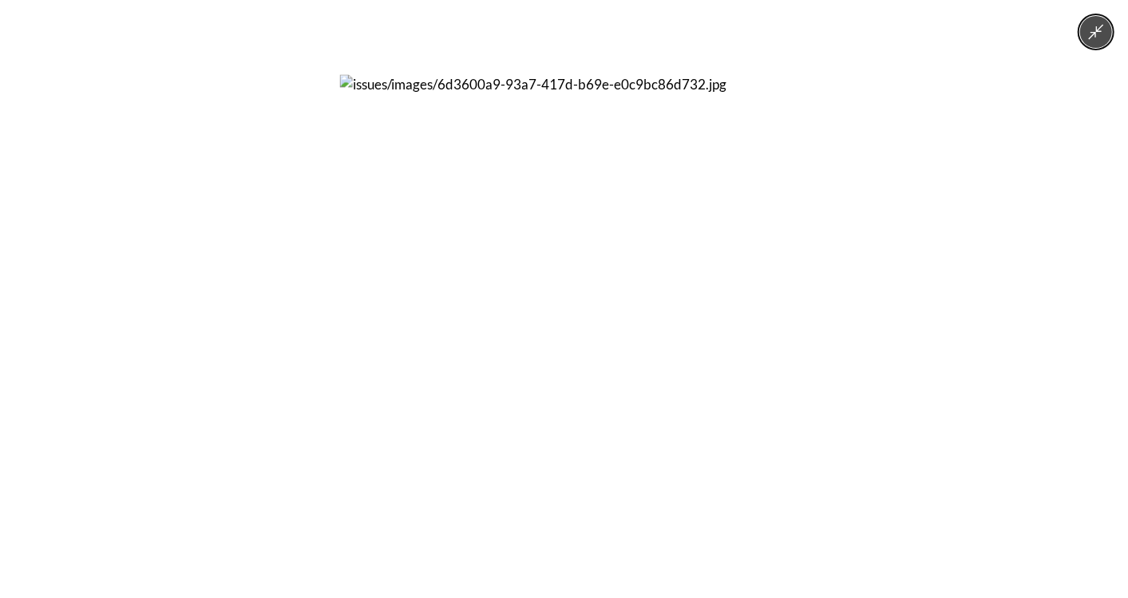
scroll to position [5, 0]
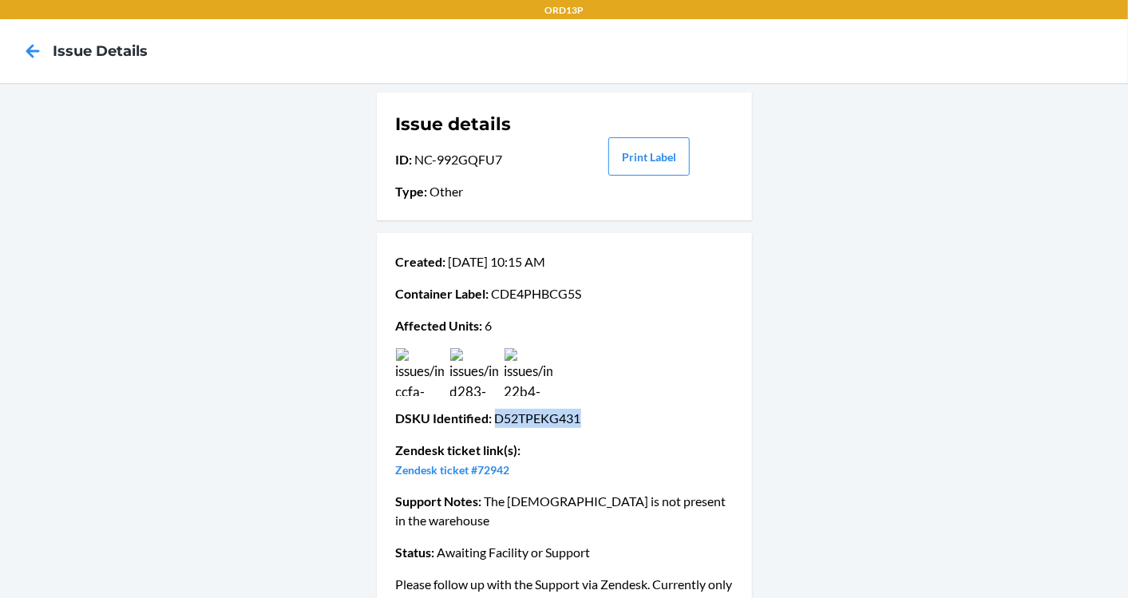
scroll to position [25, 0]
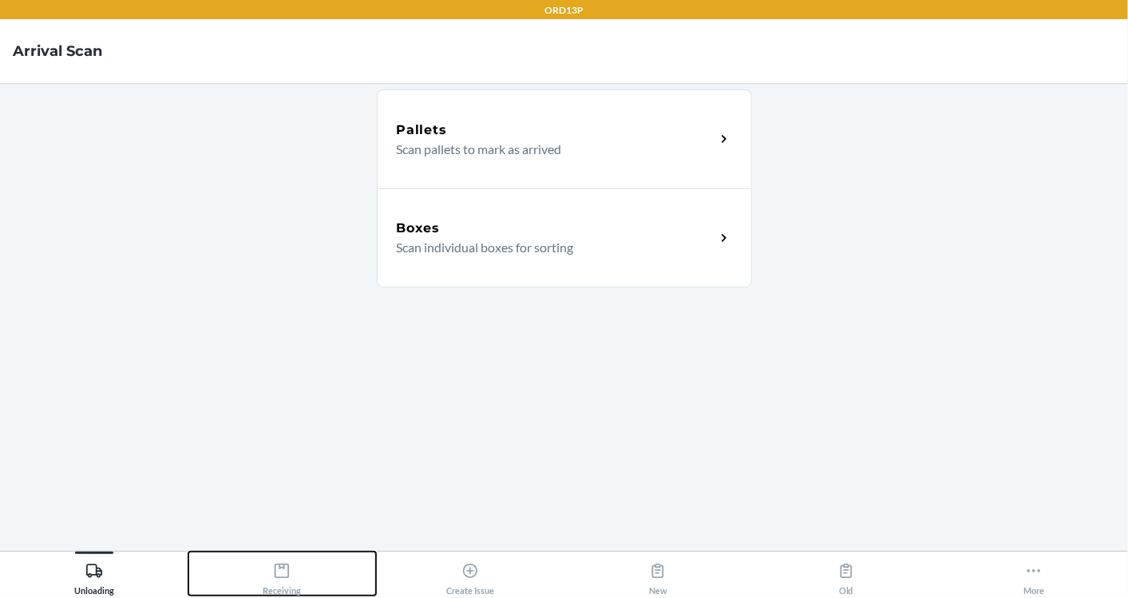
click at [295, 560] on div "Receiving" at bounding box center [282, 576] width 38 height 40
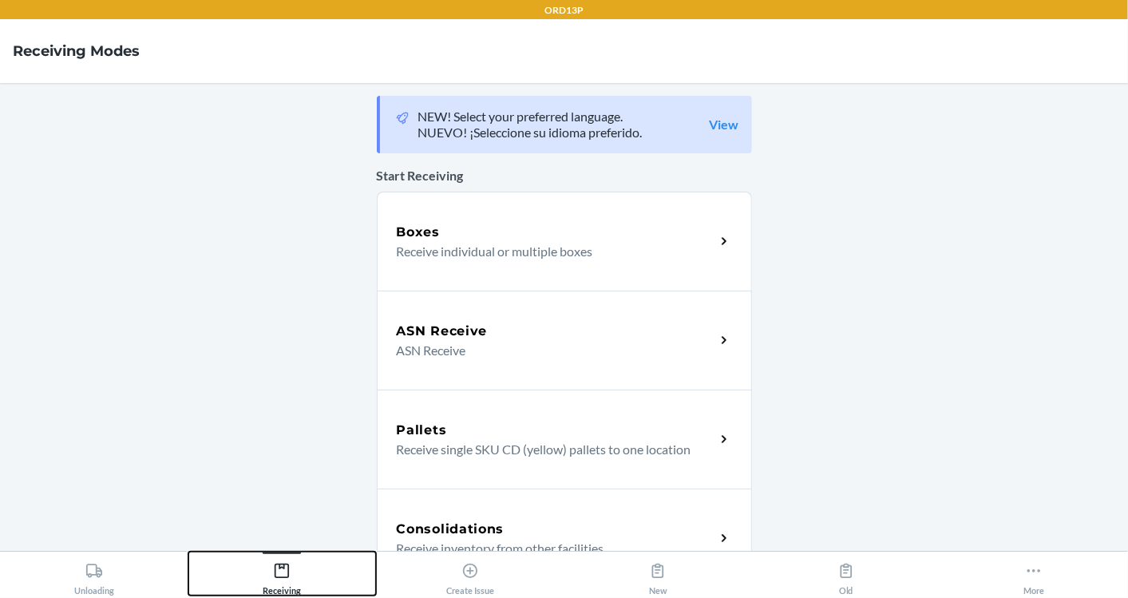
scroll to position [117, 0]
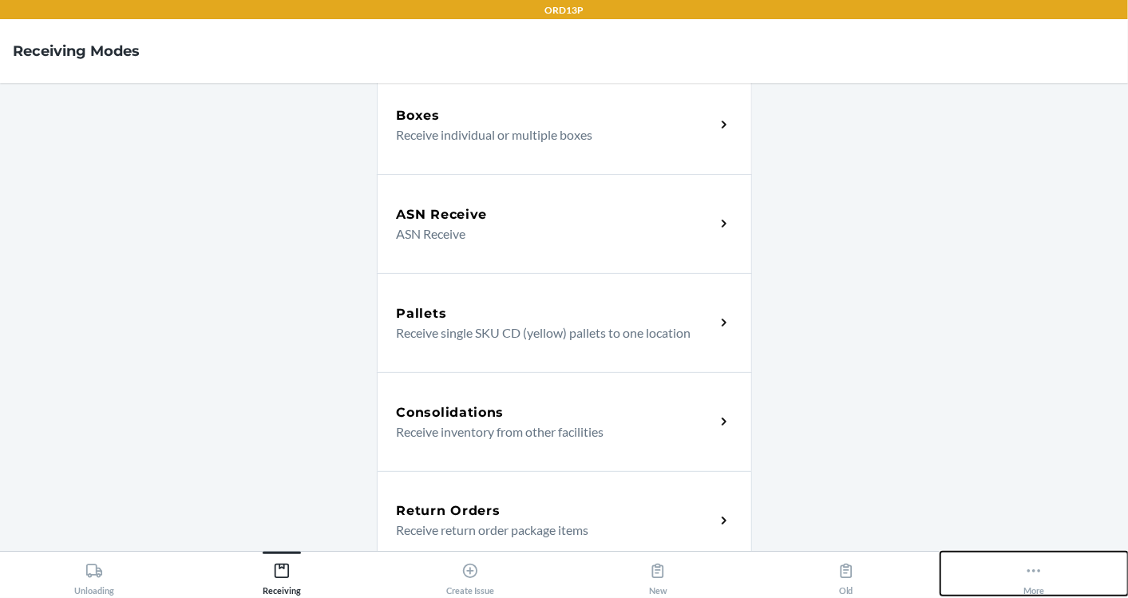
click at [985, 563] on button "More" at bounding box center [1035, 574] width 188 height 44
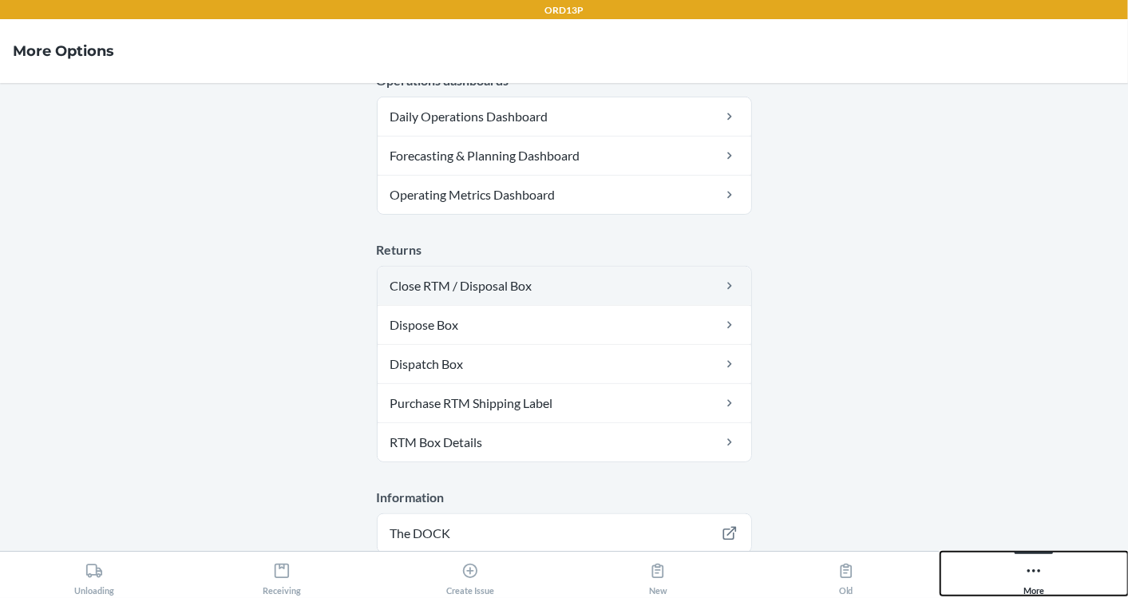
scroll to position [520, 0]
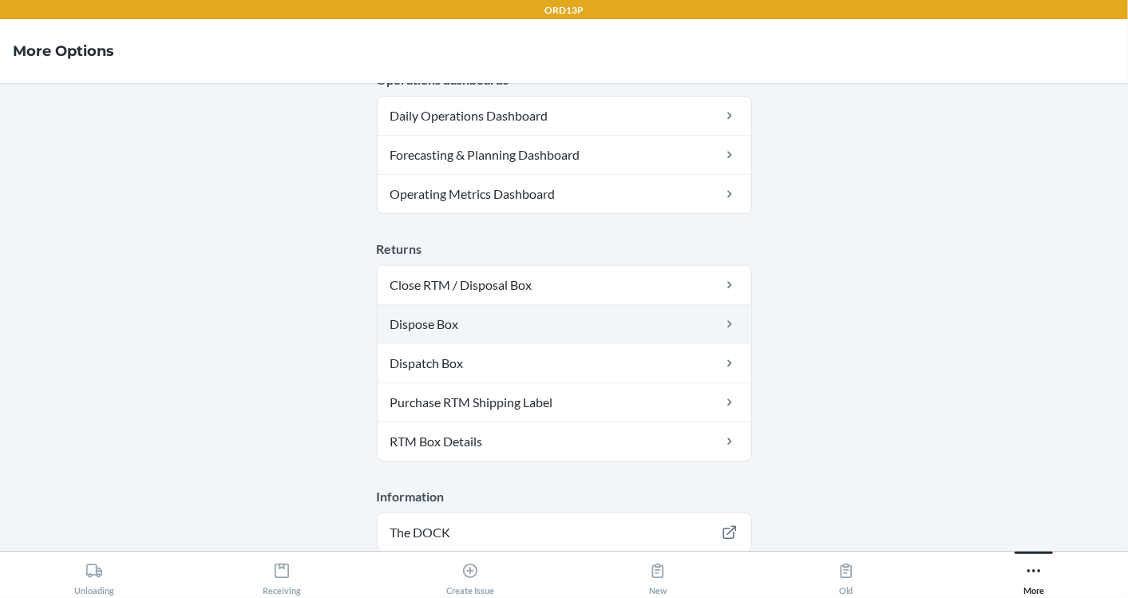
click at [453, 314] on link "Dispose Box" at bounding box center [565, 324] width 374 height 38
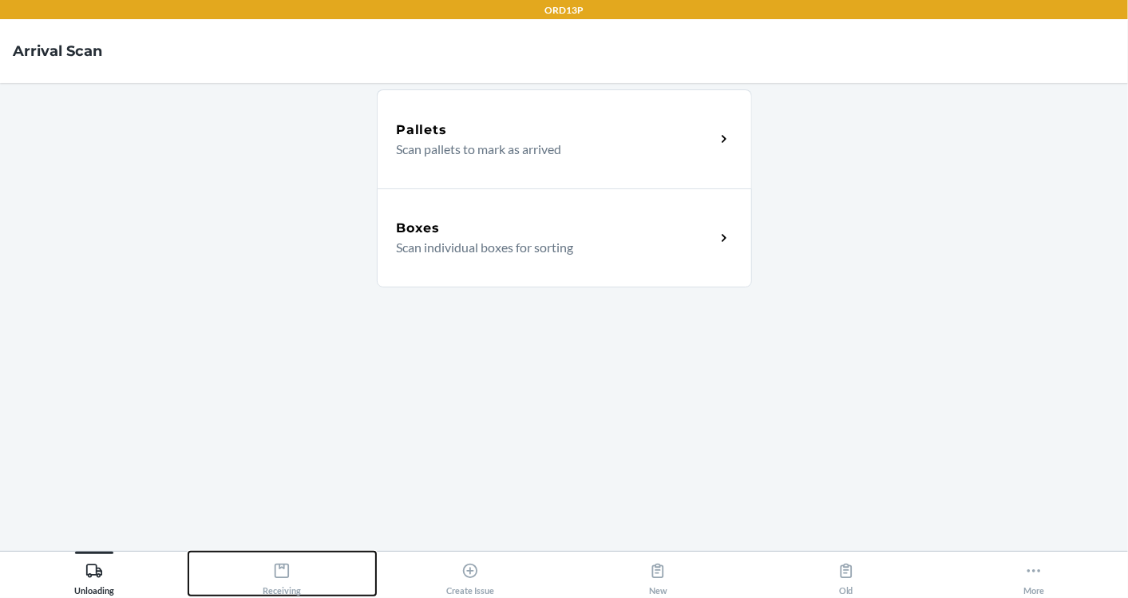
click at [281, 574] on icon at bounding box center [282, 571] width 18 height 18
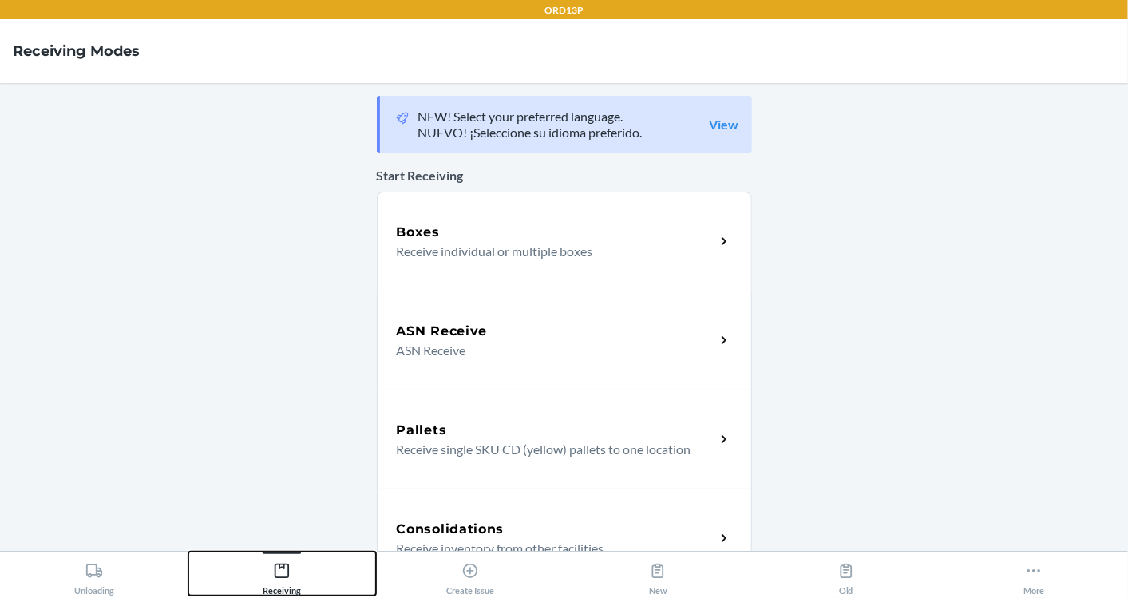
scroll to position [514, 0]
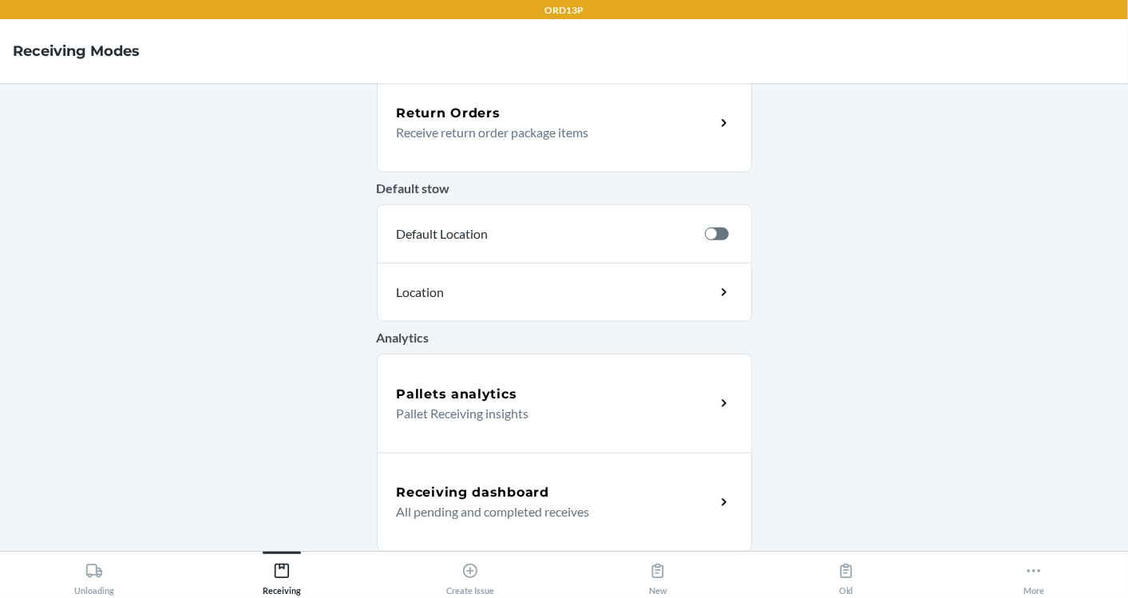
click at [517, 517] on p "All pending and completed receives" at bounding box center [550, 511] width 306 height 19
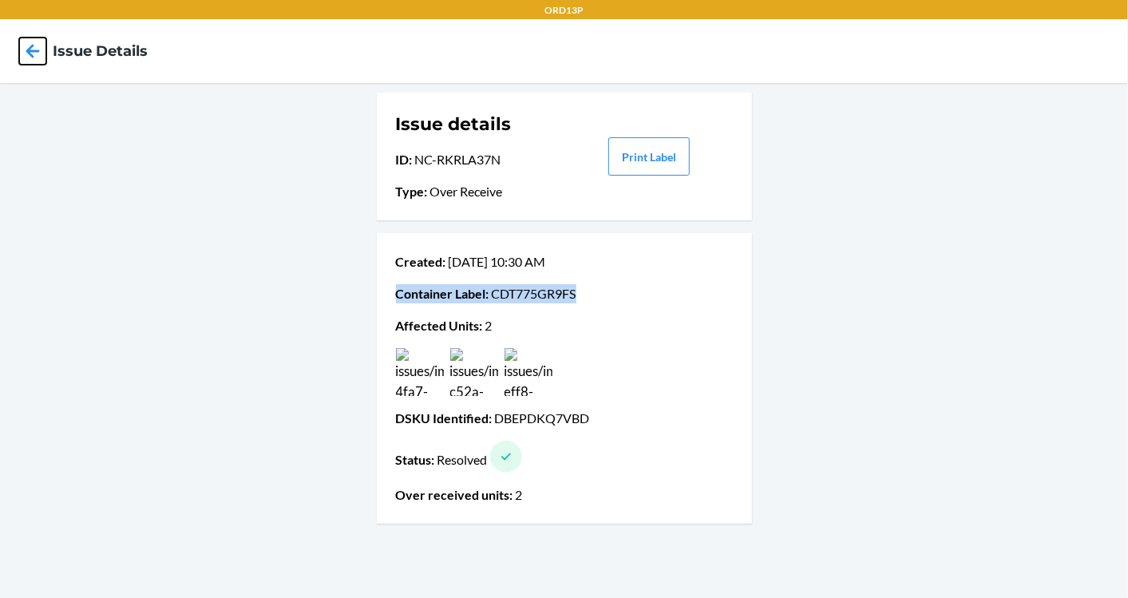
click at [30, 57] on icon at bounding box center [32, 51] width 27 height 27
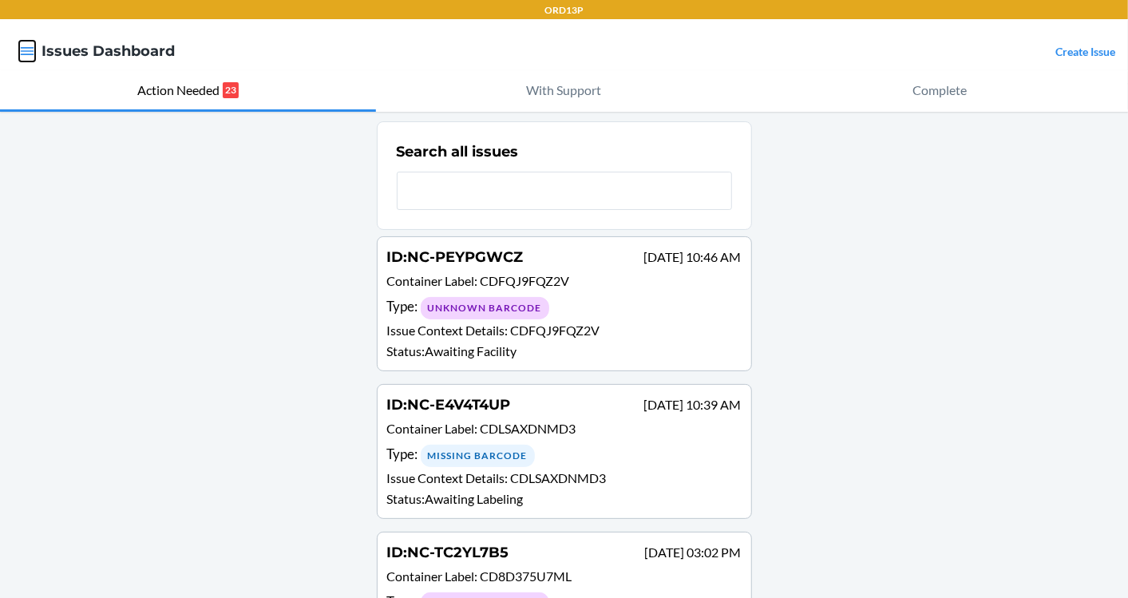
click at [30, 52] on icon "button" at bounding box center [27, 51] width 16 height 16
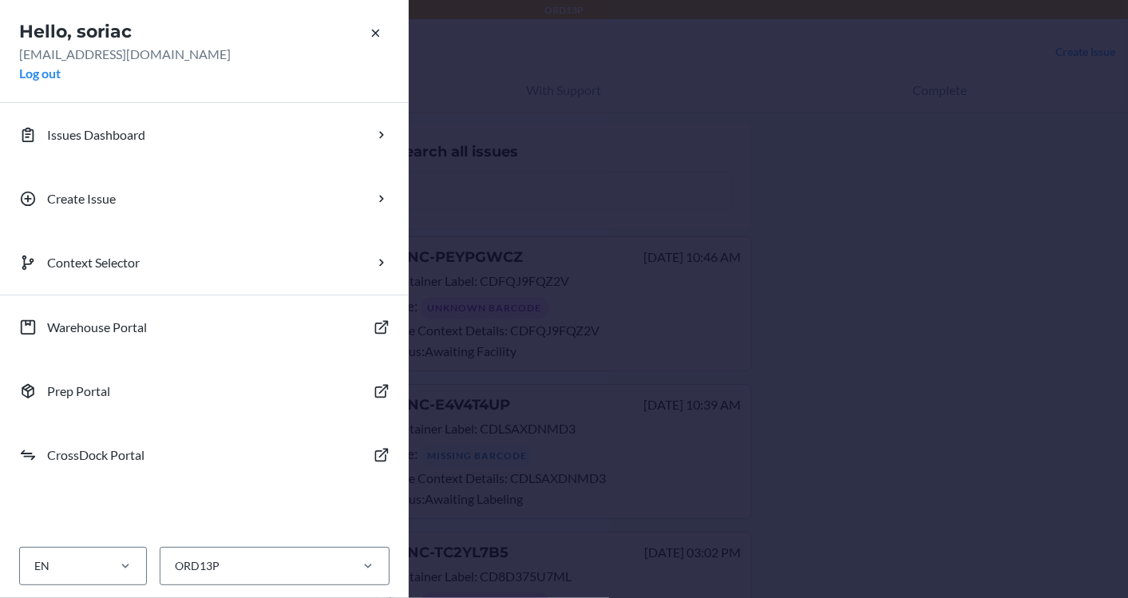
click at [564, 302] on div "Hello, soriac soriac@flexport.com Log out Issues Dashboard Create Issue Context…" at bounding box center [564, 299] width 1128 height 598
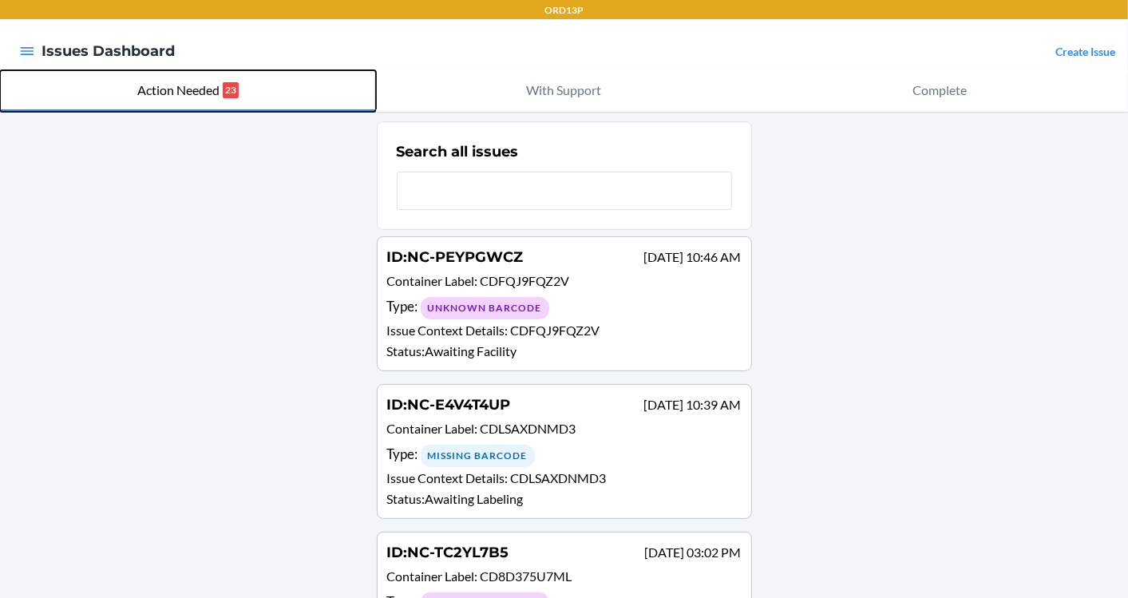
click at [34, 70] on button "Action Needed 23" at bounding box center [188, 91] width 376 height 42
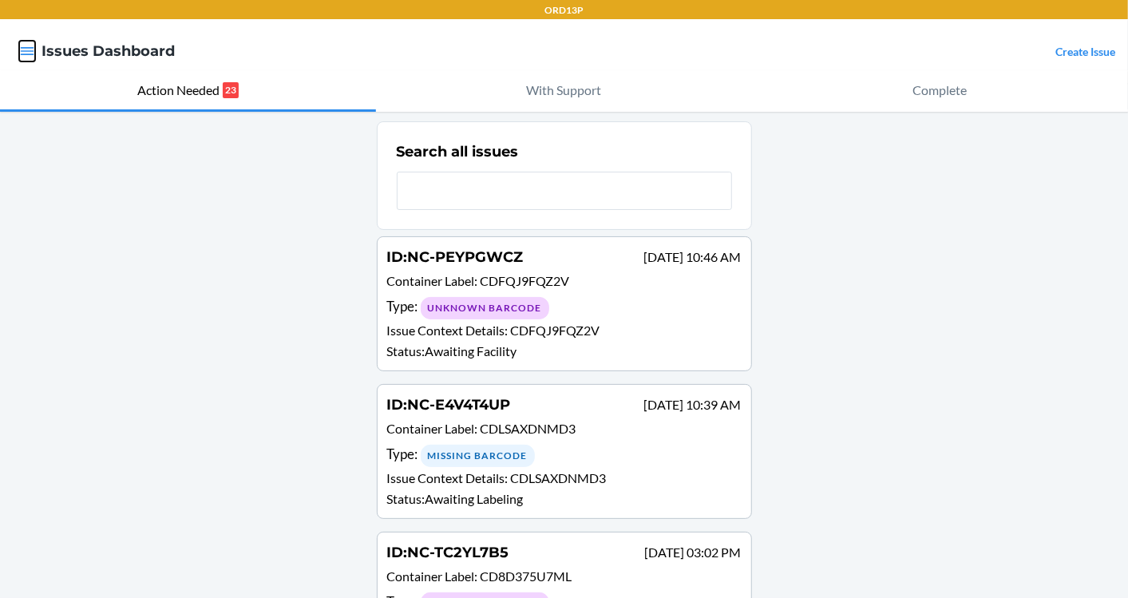
click at [27, 51] on icon "button" at bounding box center [28, 51] width 14 height 8
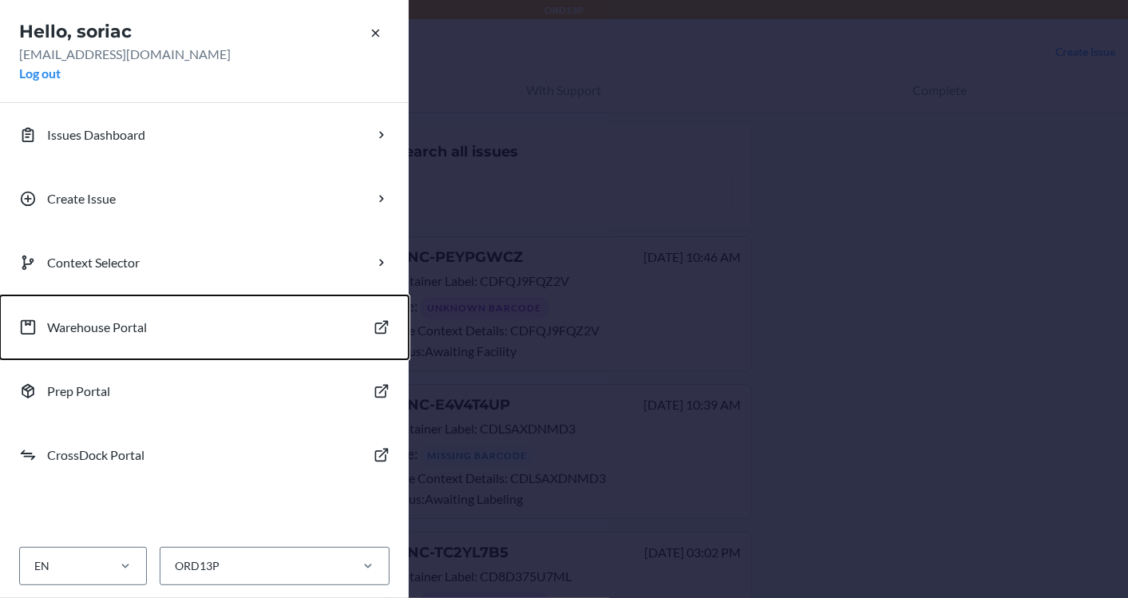
click at [188, 323] on button "Warehouse Portal" at bounding box center [204, 327] width 409 height 64
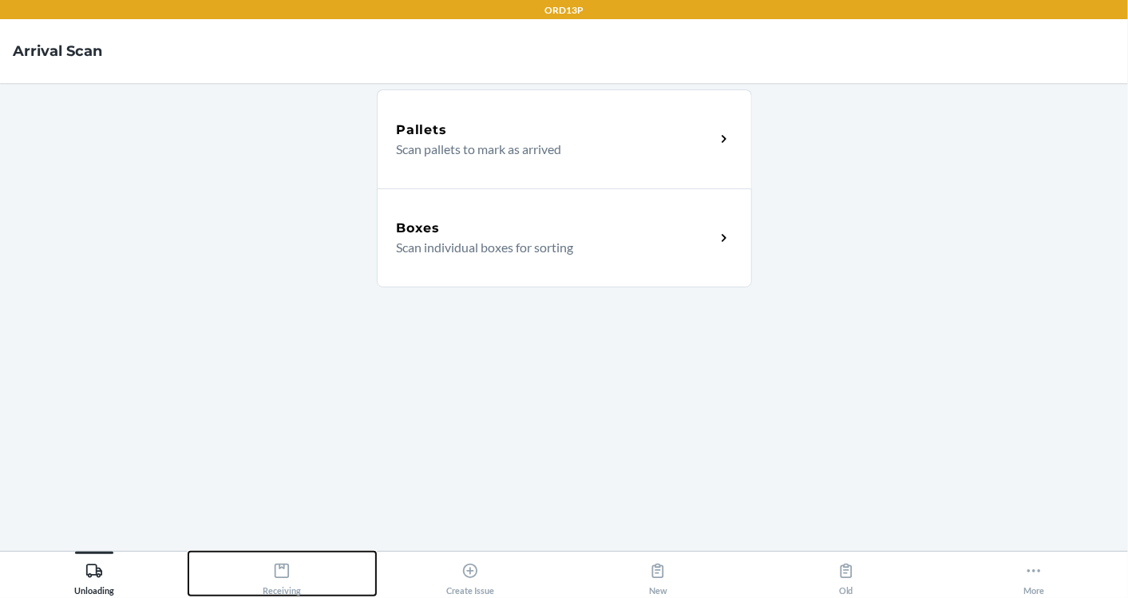
click at [275, 556] on div "Receiving" at bounding box center [282, 576] width 38 height 40
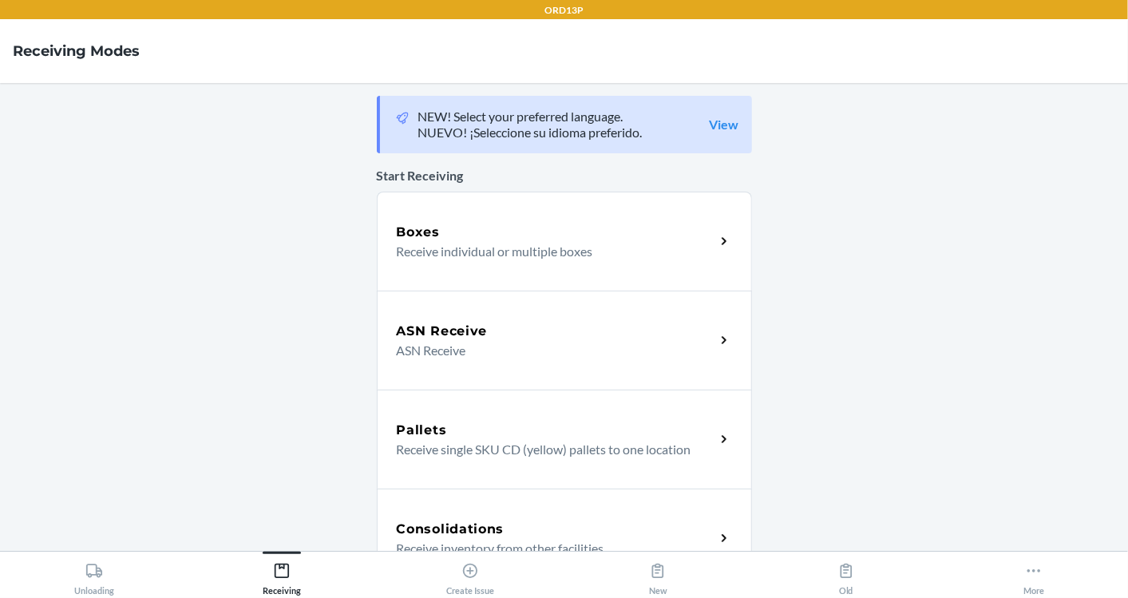
click at [533, 230] on div "Boxes" at bounding box center [556, 232] width 319 height 19
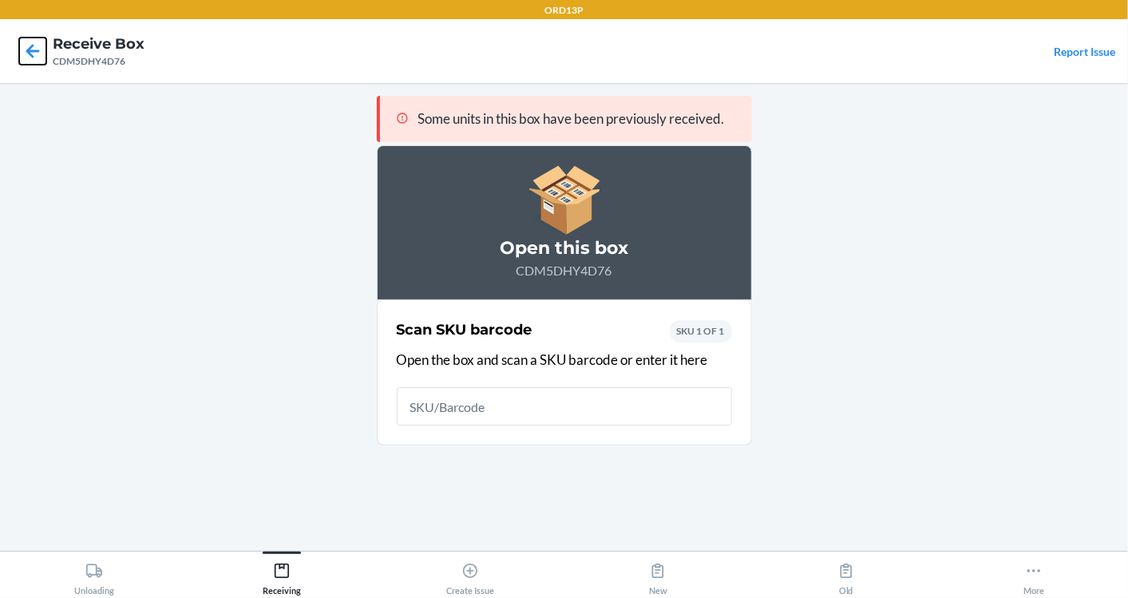
click at [34, 55] on icon at bounding box center [32, 51] width 27 height 27
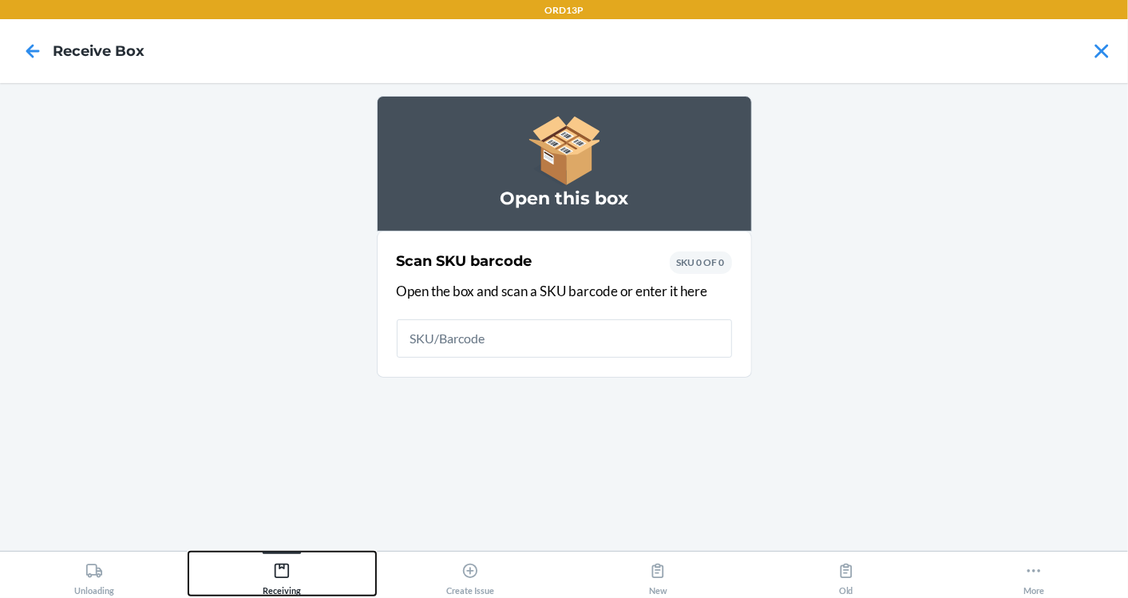
click at [266, 590] on div "Receiving" at bounding box center [282, 576] width 38 height 40
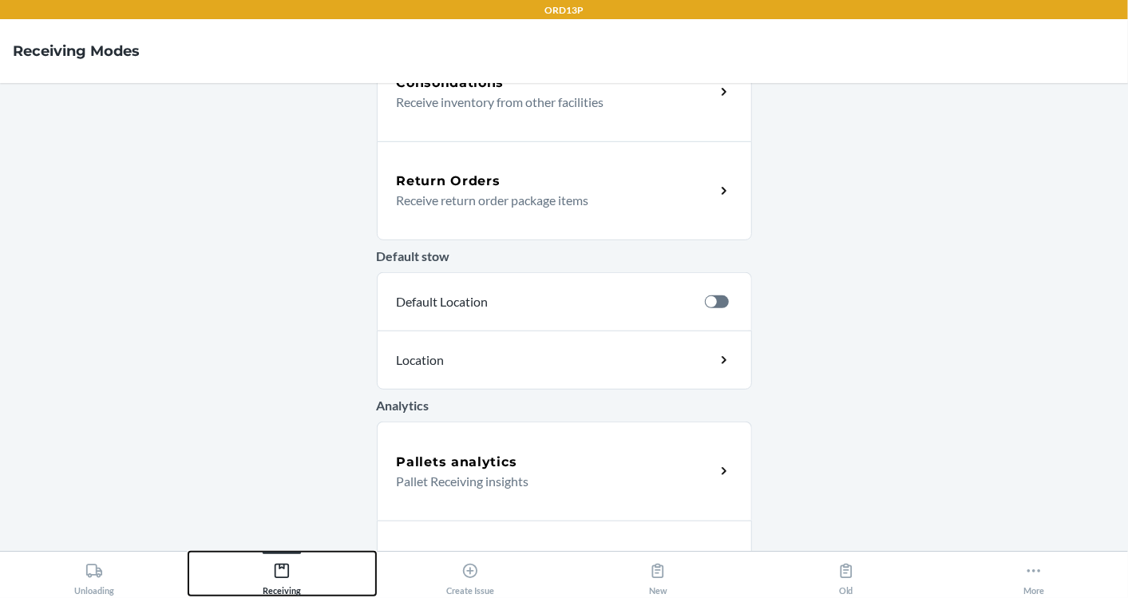
scroll to position [514, 0]
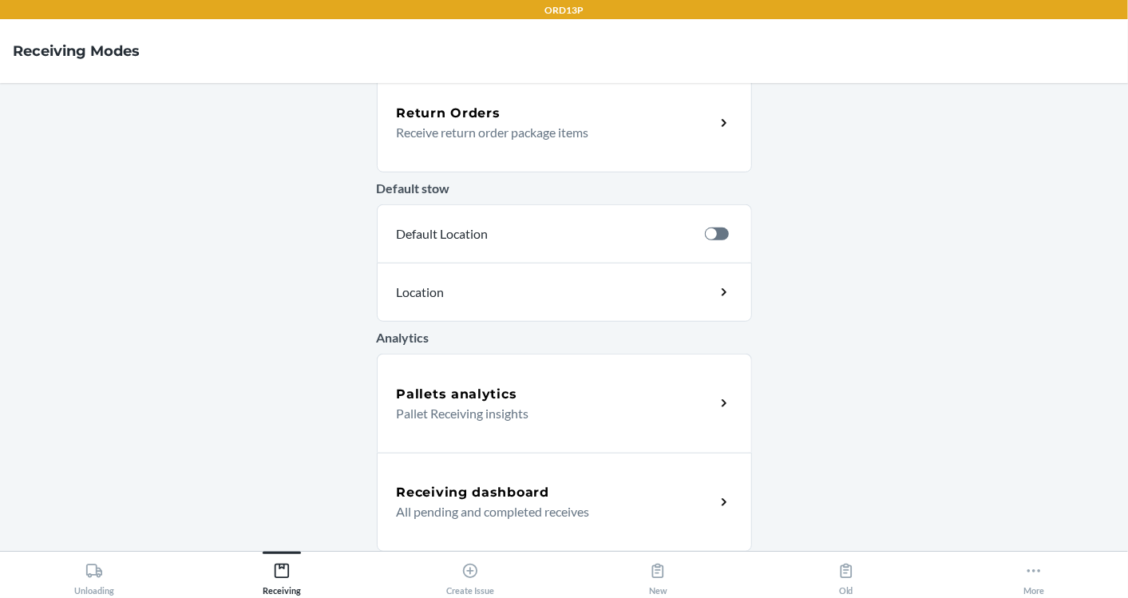
click at [423, 515] on p "All pending and completed receives" at bounding box center [550, 511] width 306 height 19
